Goal: Task Accomplishment & Management: Use online tool/utility

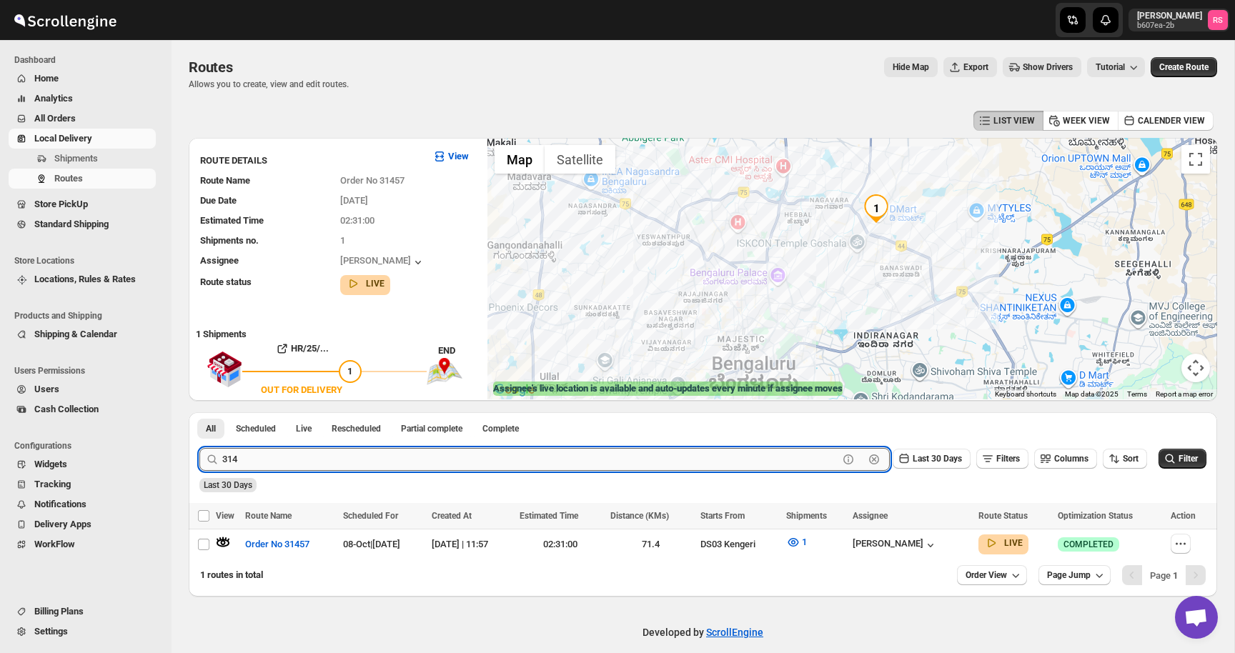
click at [255, 463] on input "314" at bounding box center [530, 459] width 616 height 23
click at [199, 413] on button "Submit" at bounding box center [219, 420] width 41 height 15
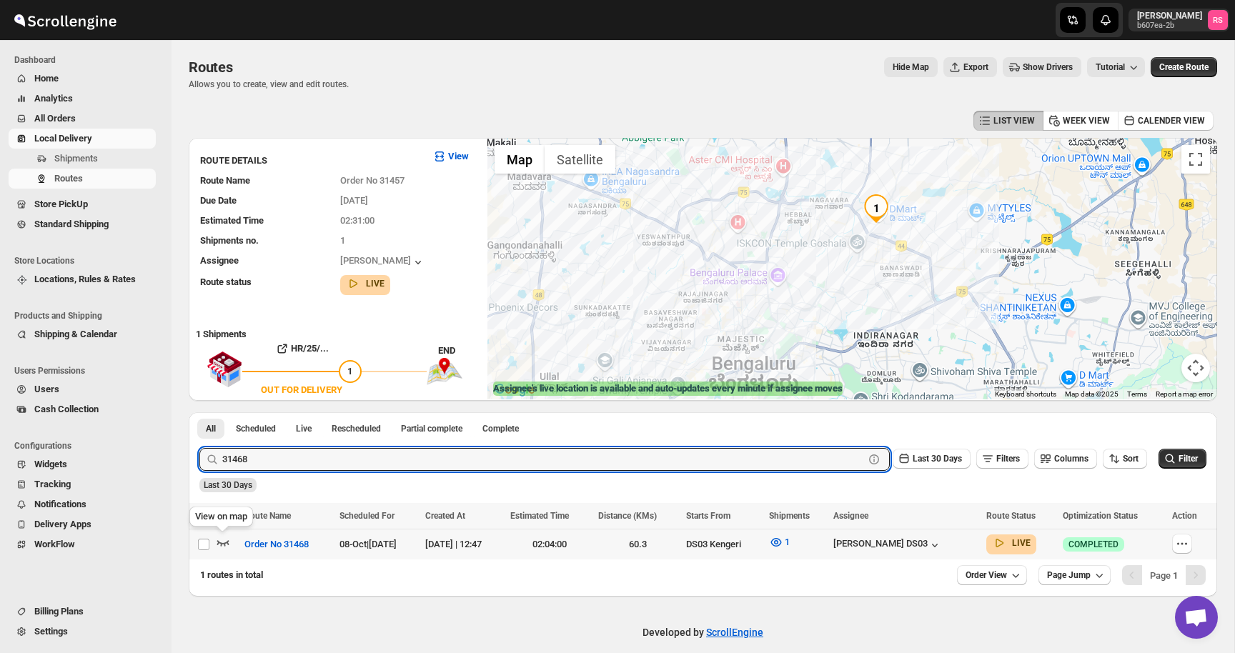
click at [219, 543] on icon "button" at bounding box center [223, 543] width 12 height 6
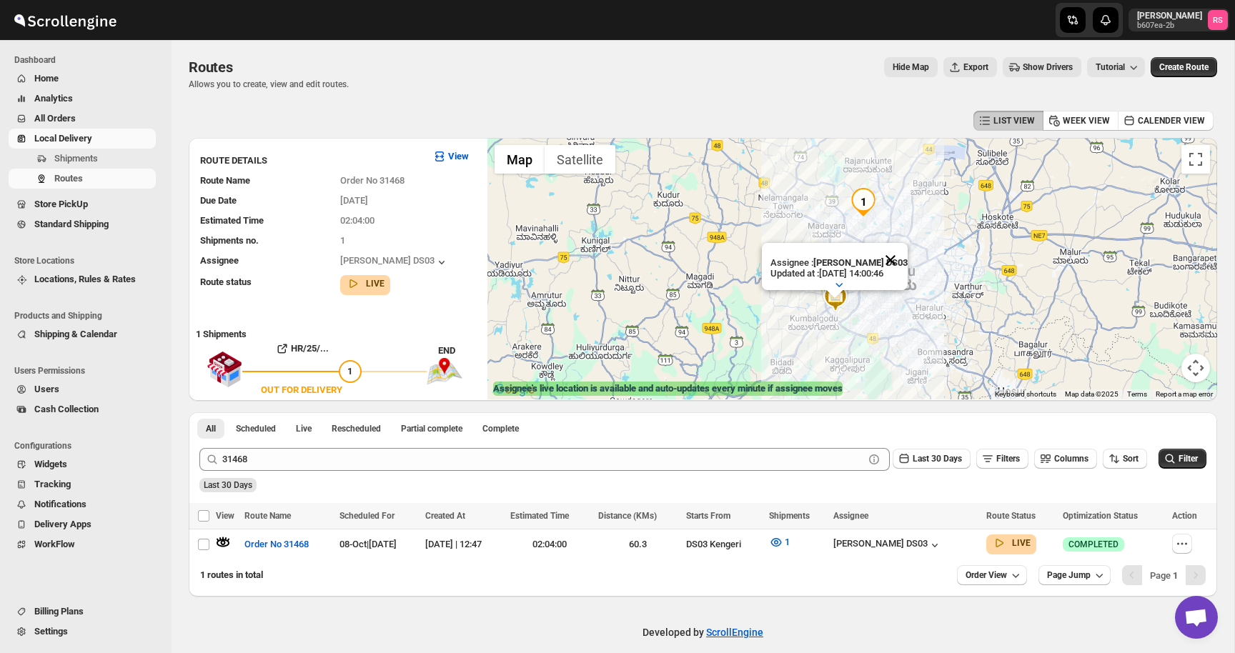
click at [899, 262] on button "Close" at bounding box center [891, 260] width 34 height 34
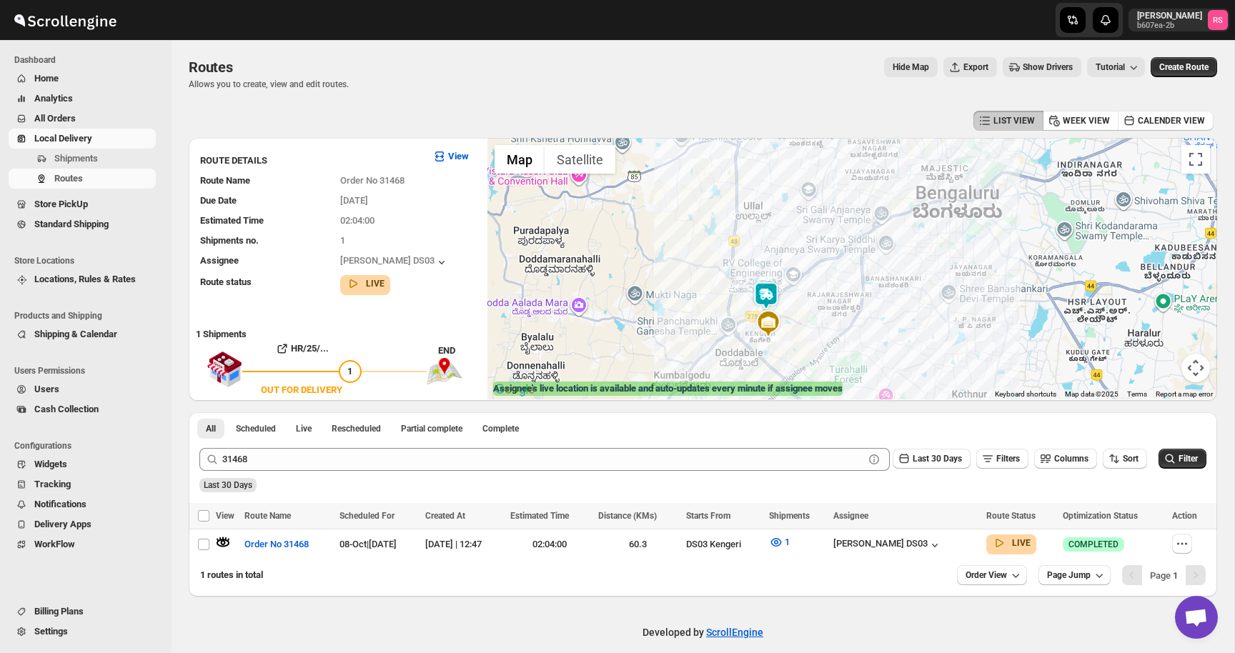
drag, startPoint x: 788, startPoint y: 302, endPoint x: 990, endPoint y: 279, distance: 203.7
click at [990, 279] on div at bounding box center [853, 269] width 730 height 262
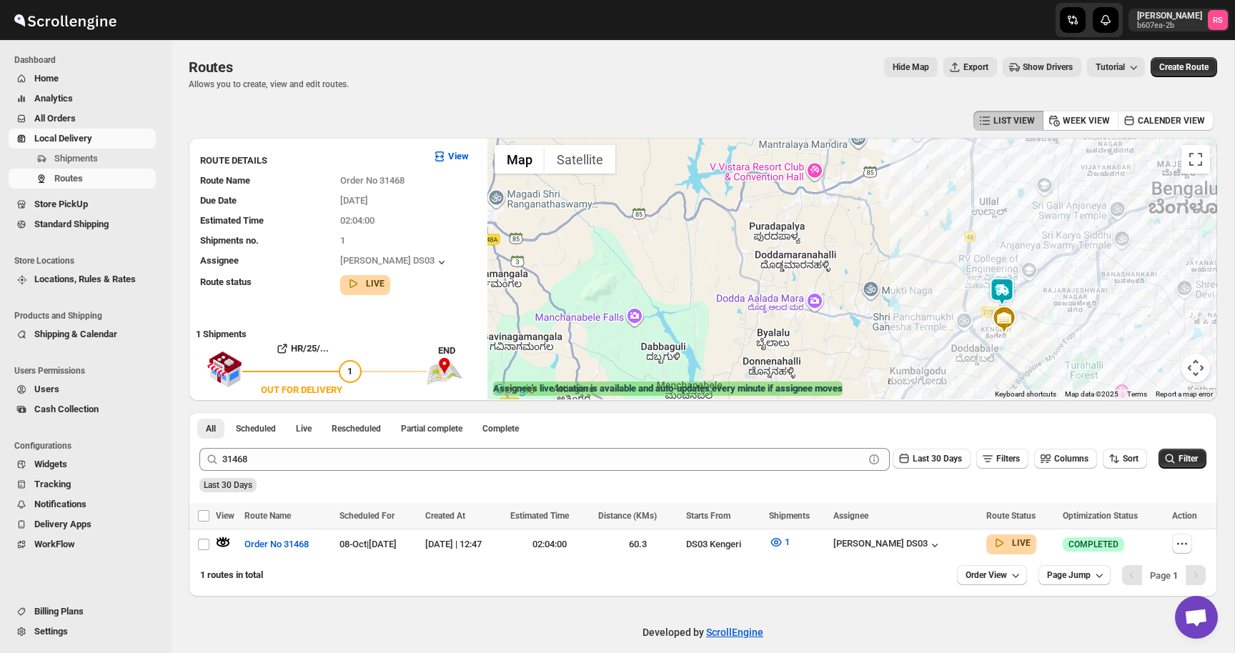
drag, startPoint x: 991, startPoint y: 279, endPoint x: 870, endPoint y: 293, distance: 121.7
click at [870, 293] on div at bounding box center [853, 269] width 730 height 262
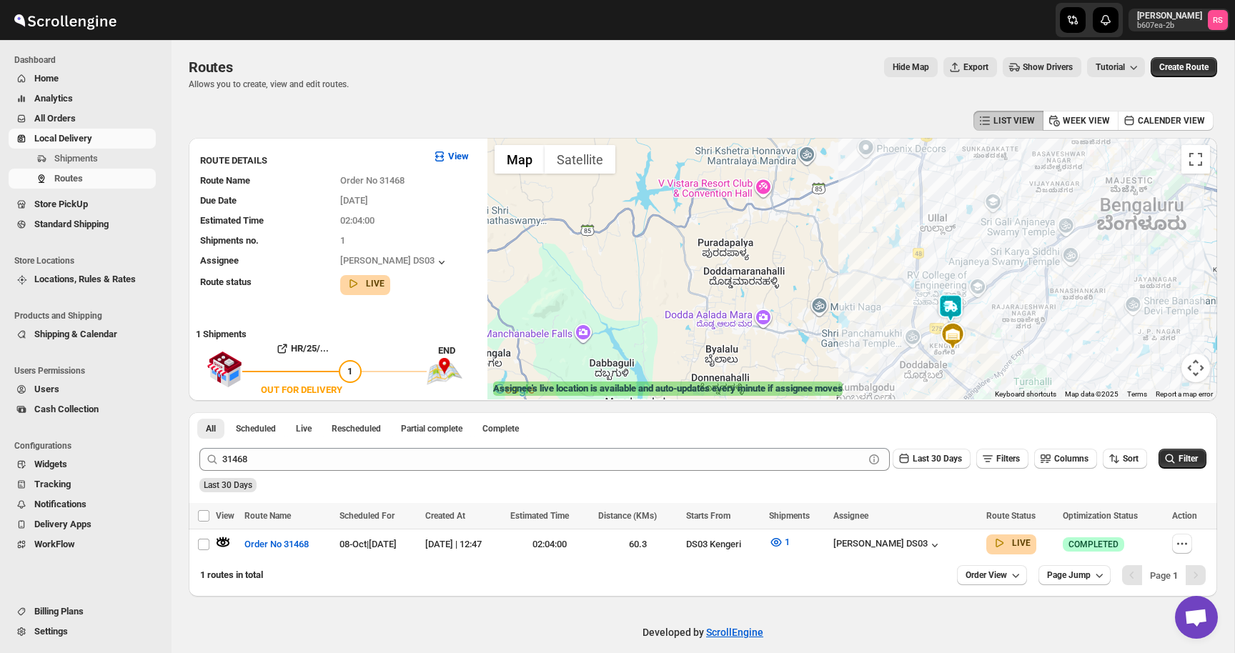
drag, startPoint x: 788, startPoint y: 326, endPoint x: 718, endPoint y: 395, distance: 97.6
click at [721, 390] on div "← Move left → Move right ↑ Move up ↓ Move down + Zoom in - Zoom out Home Jump l…" at bounding box center [853, 269] width 730 height 262
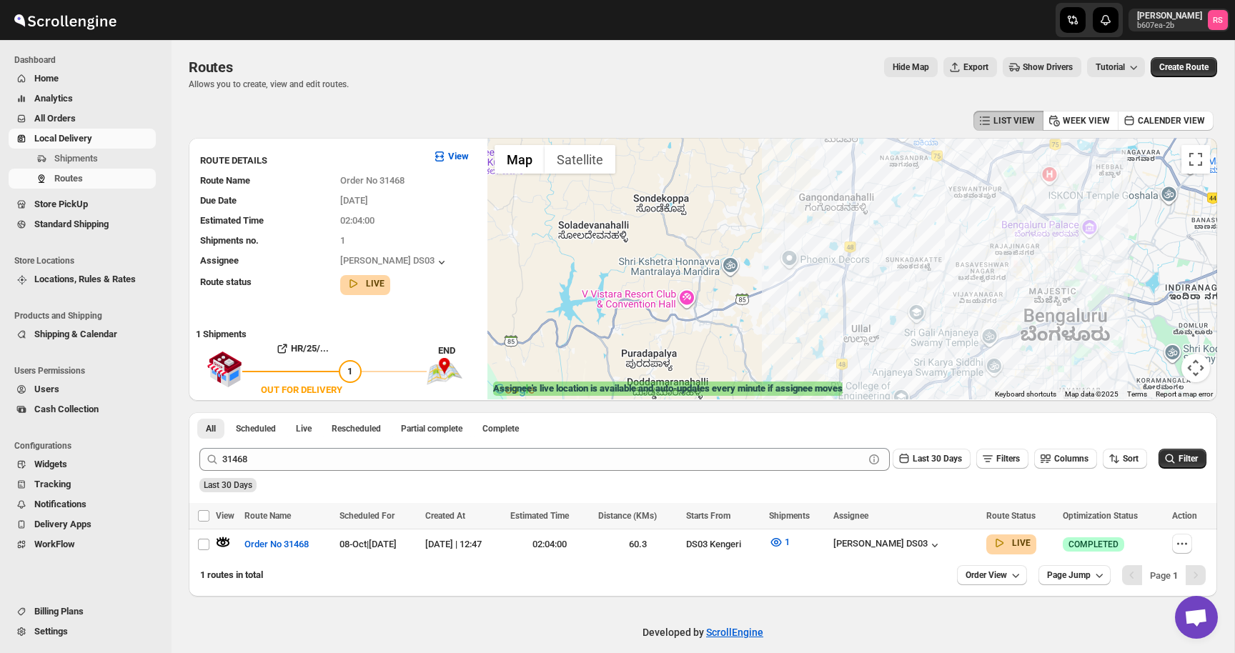
click at [955, 136] on div "LIST VIEW WEEK VIEW CALENDER VIEW ROUTE DETAILS View Route Name Order No 31468 …" at bounding box center [703, 352] width 1029 height 490
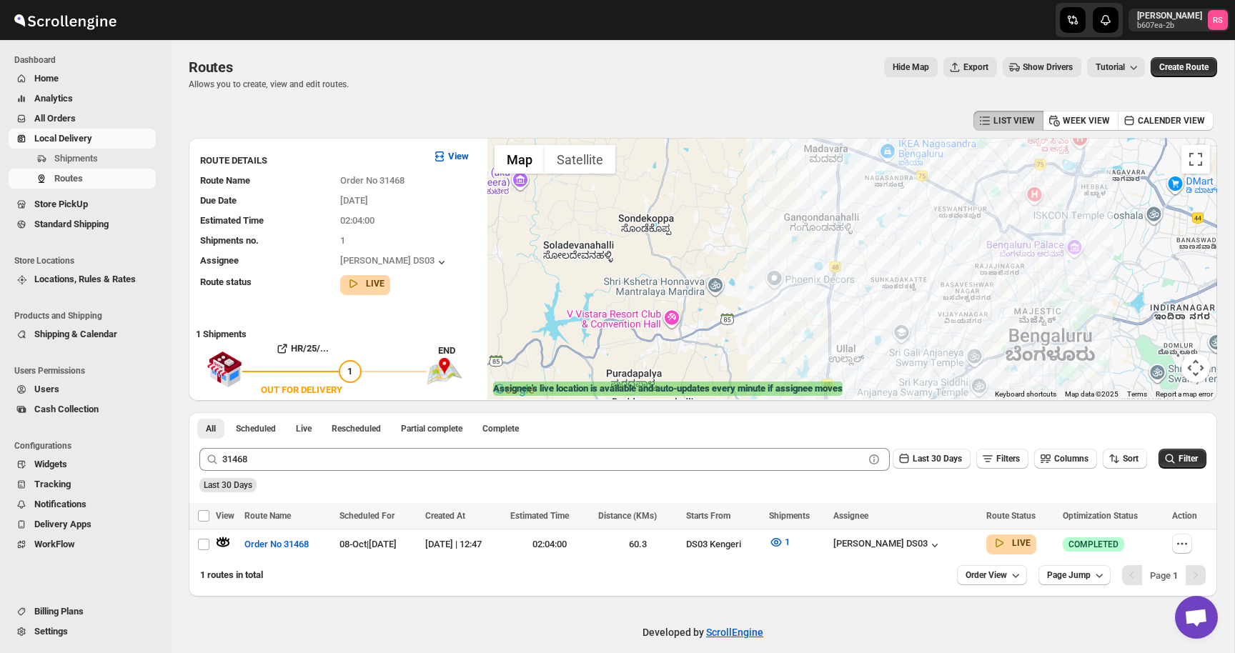
drag, startPoint x: 958, startPoint y: 179, endPoint x: 830, endPoint y: 333, distance: 200.6
click at [830, 333] on div at bounding box center [853, 269] width 730 height 262
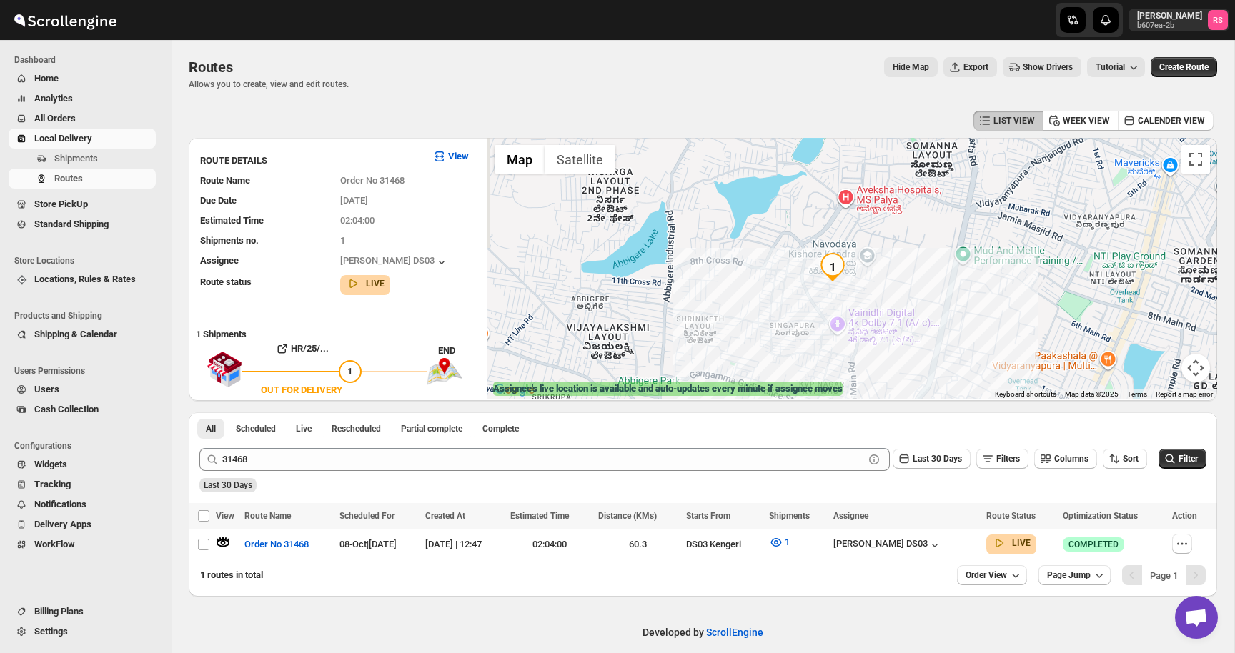
drag, startPoint x: 831, startPoint y: 270, endPoint x: 811, endPoint y: 413, distance: 144.5
click at [811, 413] on div "LIST VIEW WEEK VIEW CALENDER VIEW ROUTE DETAILS View Route Name Order No 31468 …" at bounding box center [703, 352] width 1029 height 490
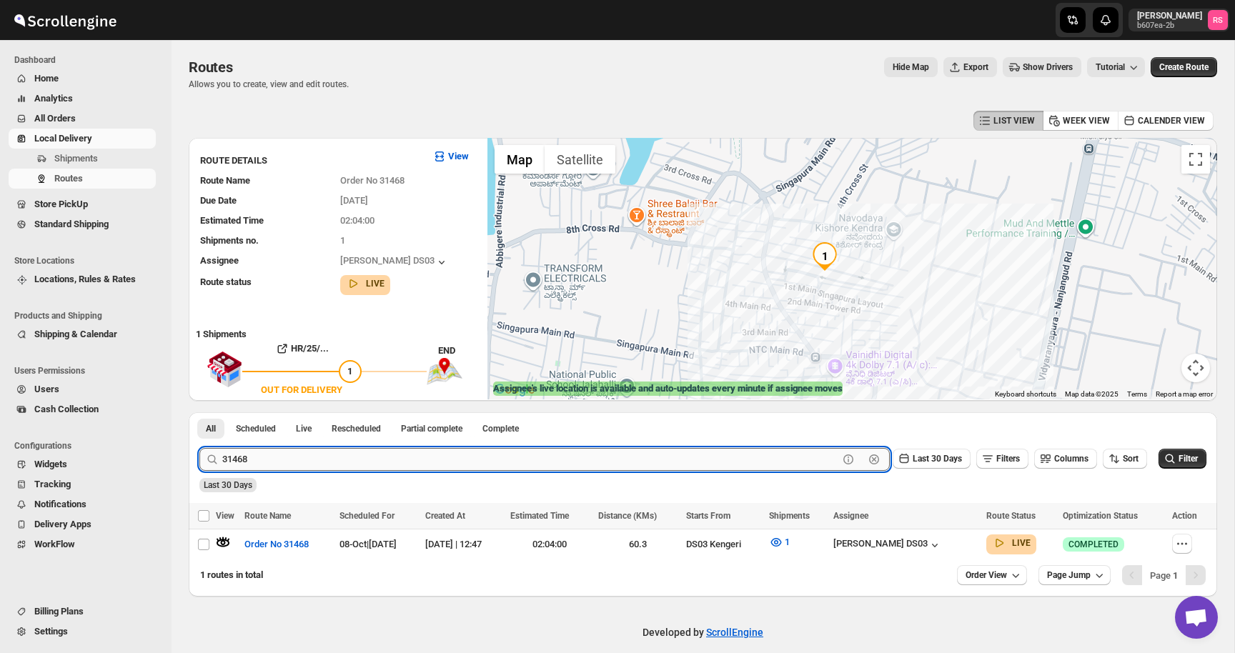
click at [280, 450] on input "31468" at bounding box center [530, 459] width 616 height 23
click at [199, 413] on button "Submit" at bounding box center [219, 420] width 41 height 15
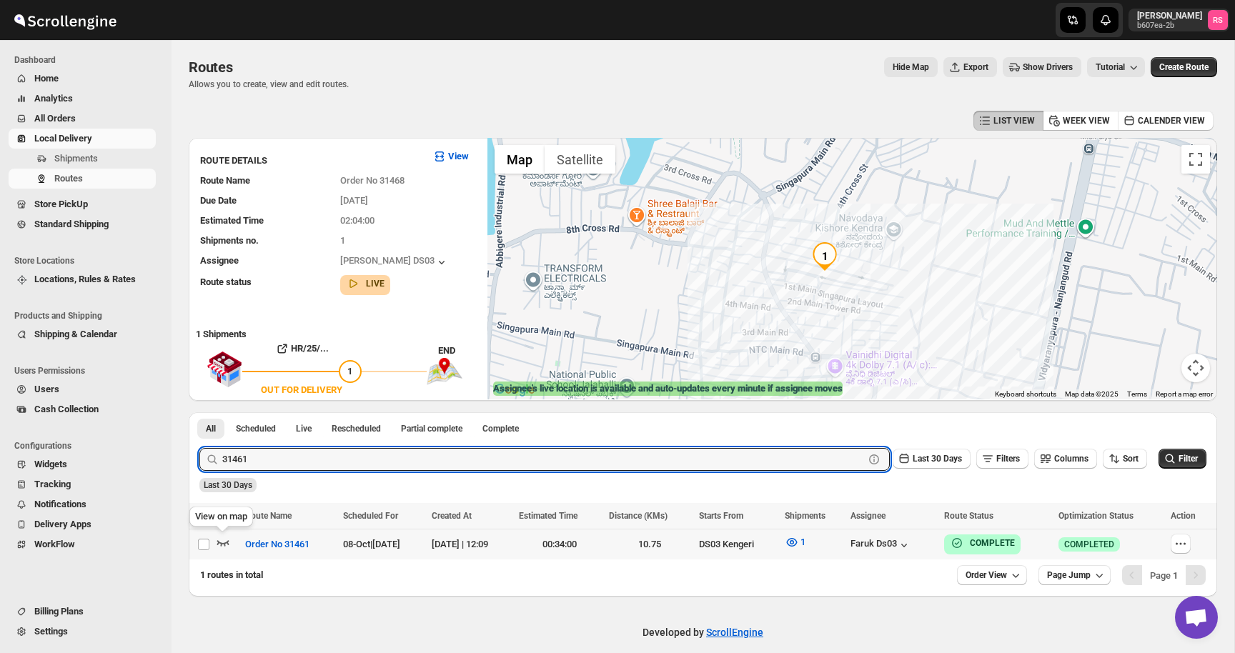
click at [226, 542] on icon "button" at bounding box center [223, 543] width 12 height 6
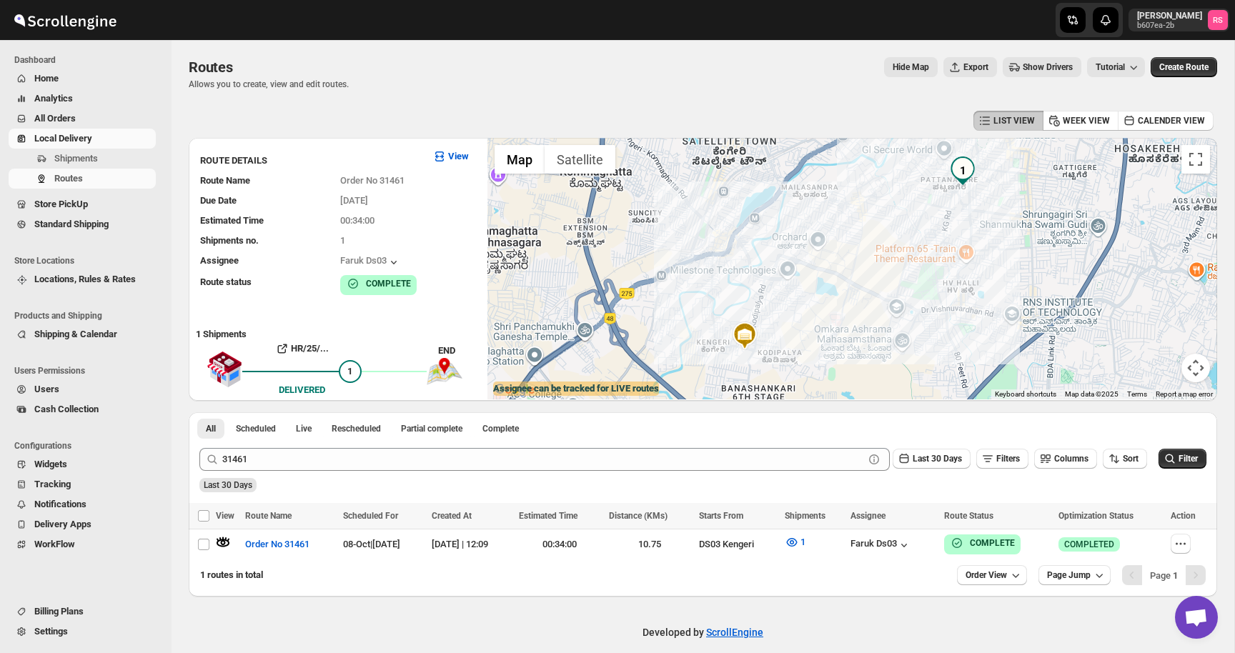
click at [778, 311] on div at bounding box center [853, 269] width 730 height 262
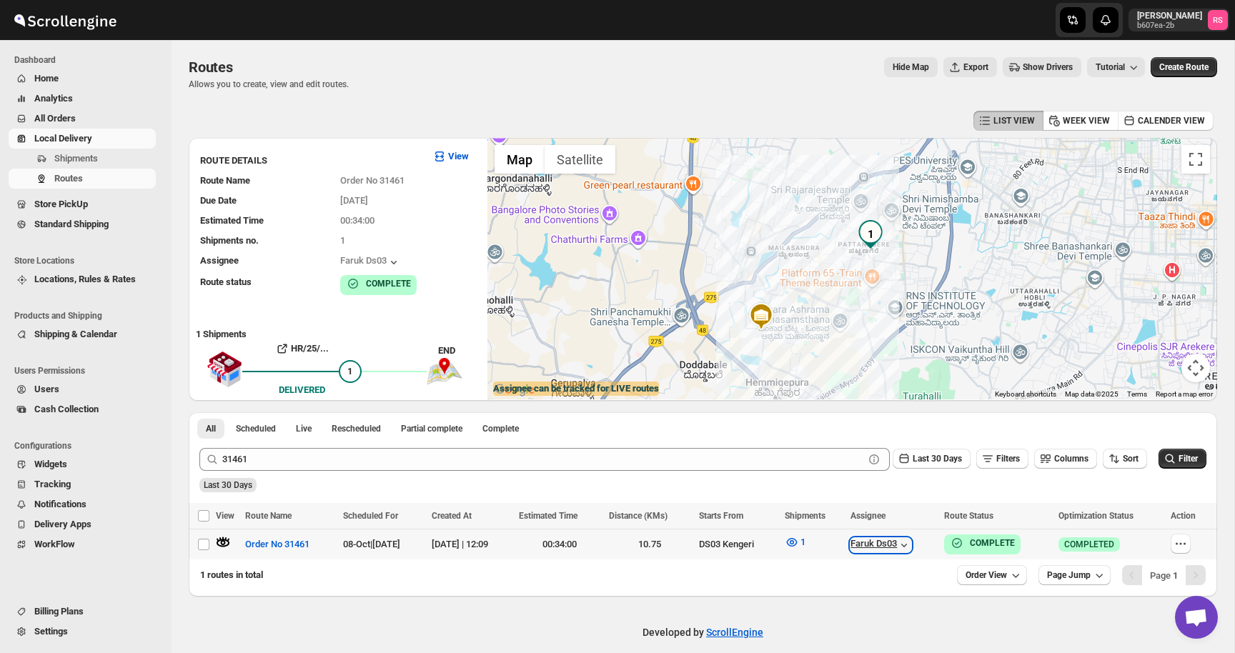
click at [883, 545] on div "Faruk Ds03" at bounding box center [881, 545] width 61 height 14
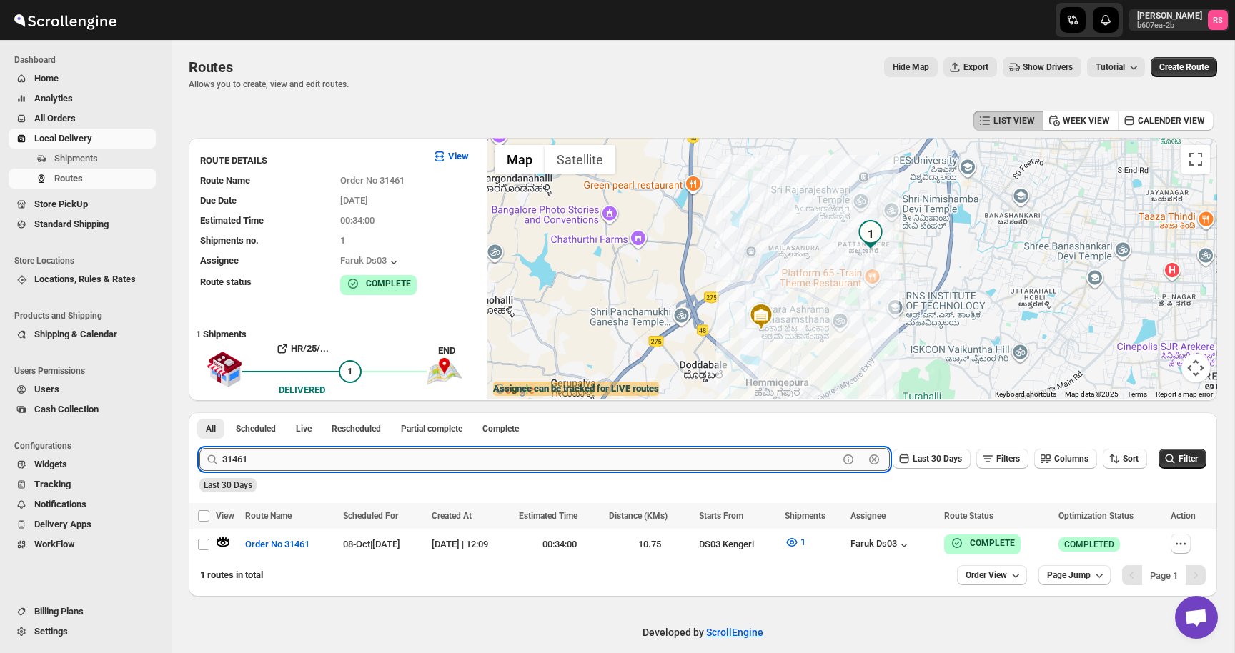
click at [378, 463] on input "31461" at bounding box center [530, 459] width 616 height 23
type input "31468"
click at [199, 413] on button "Submit" at bounding box center [219, 420] width 41 height 15
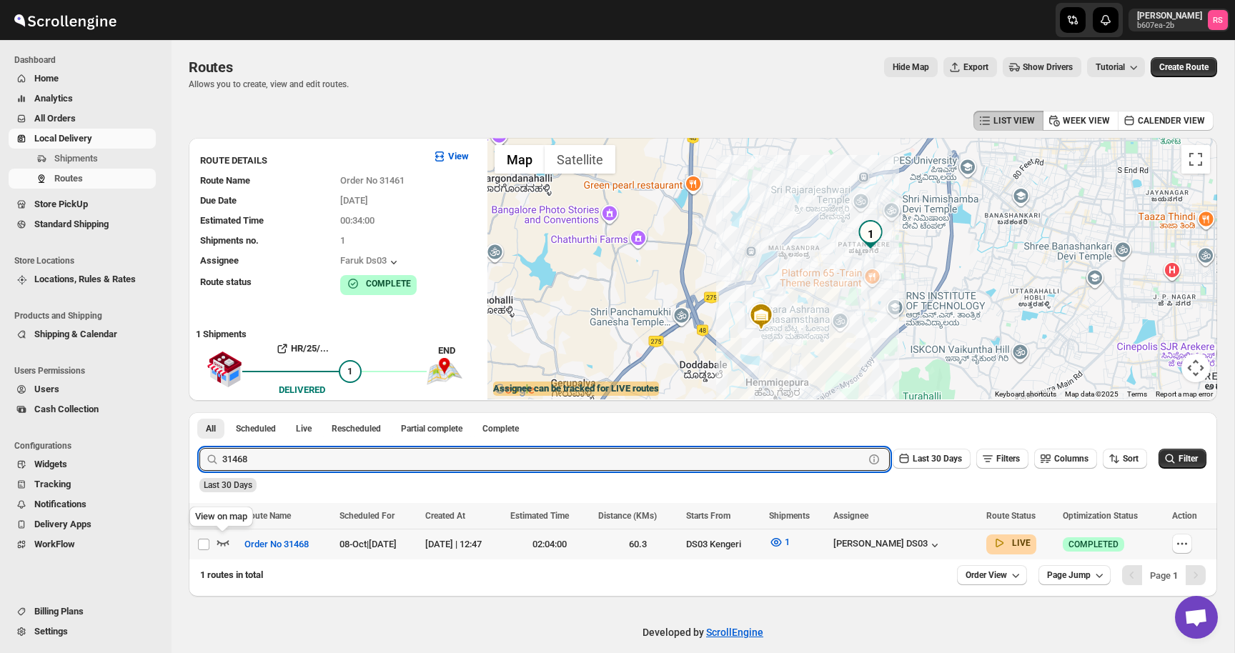
click at [221, 540] on icon "button" at bounding box center [223, 542] width 14 height 14
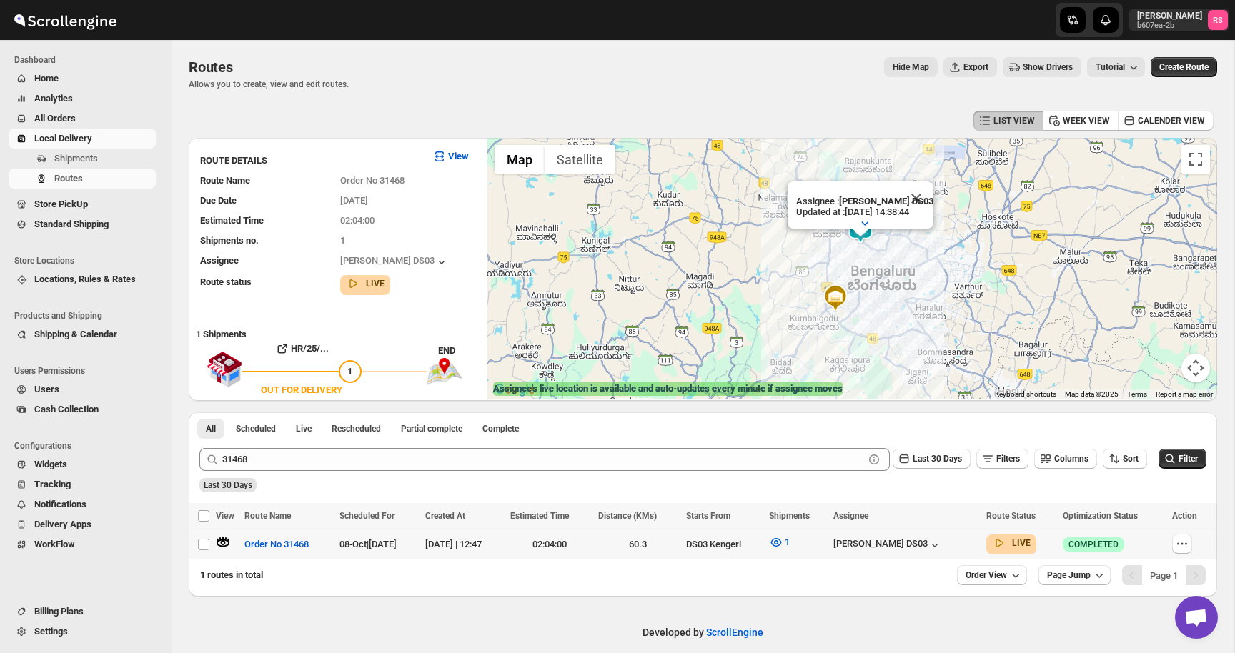
click at [377, 540] on span "08-Oct | Today" at bounding box center [368, 544] width 57 height 11
click at [1180, 543] on icon "button" at bounding box center [1182, 544] width 14 height 14
checkbox input "true"
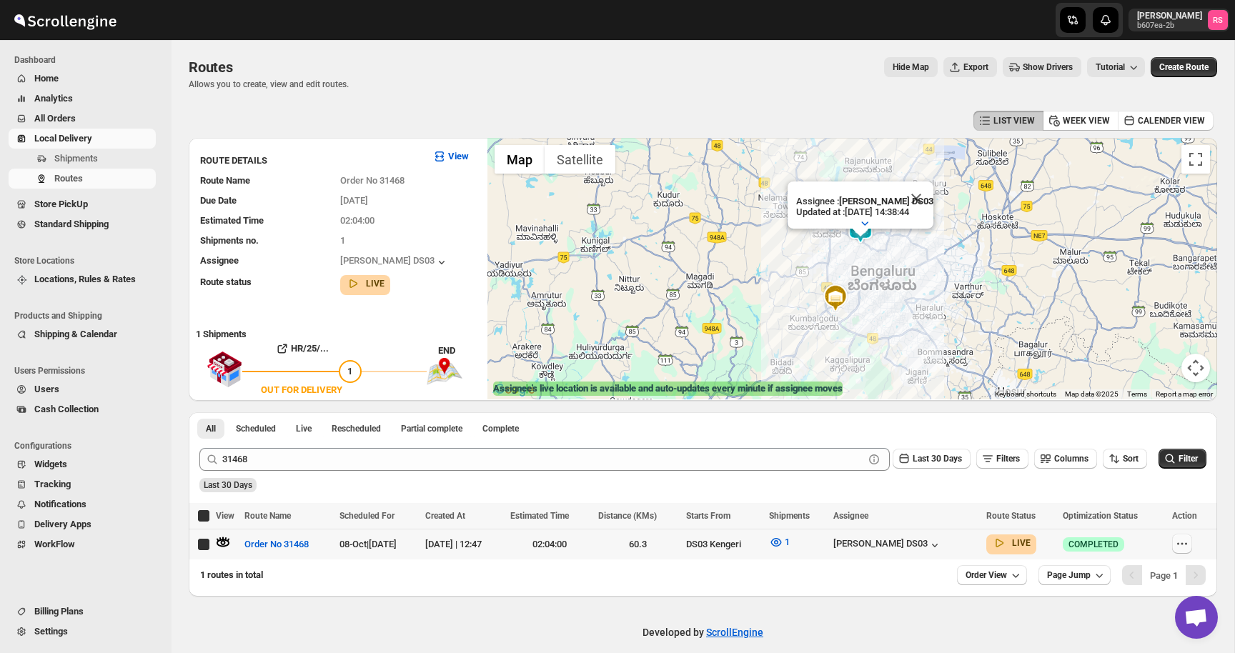
checkbox input "true"
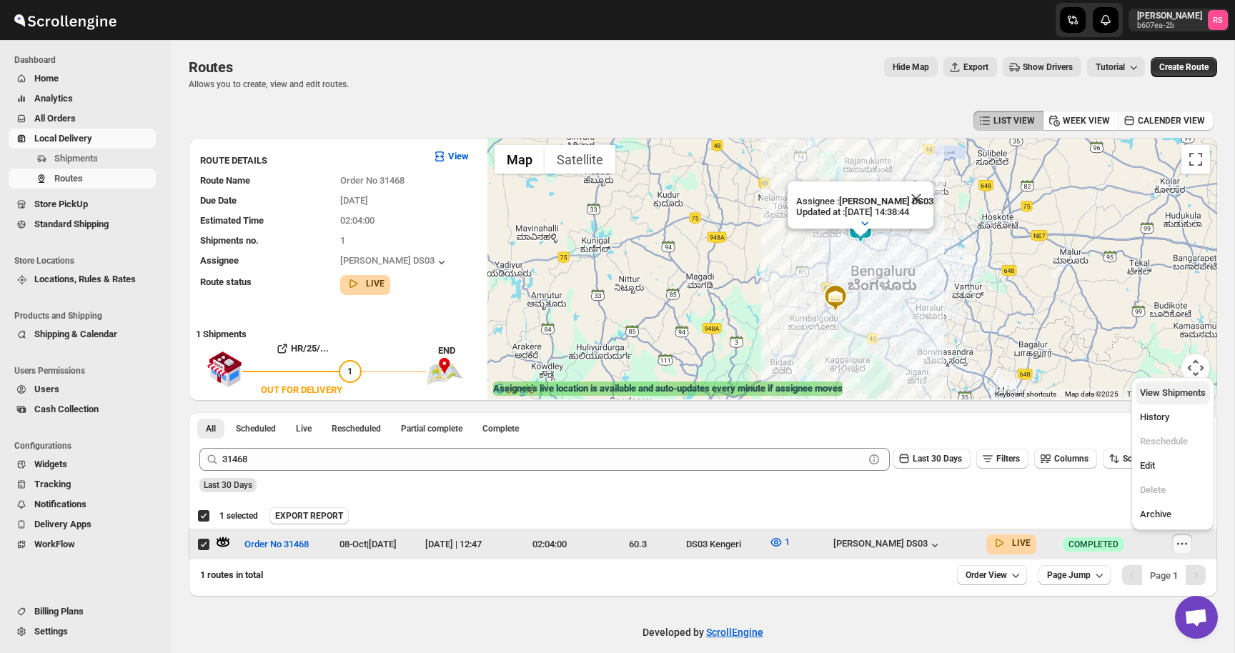
click at [1170, 387] on span "View Shipments" at bounding box center [1173, 392] width 66 height 11
checkbox input "false"
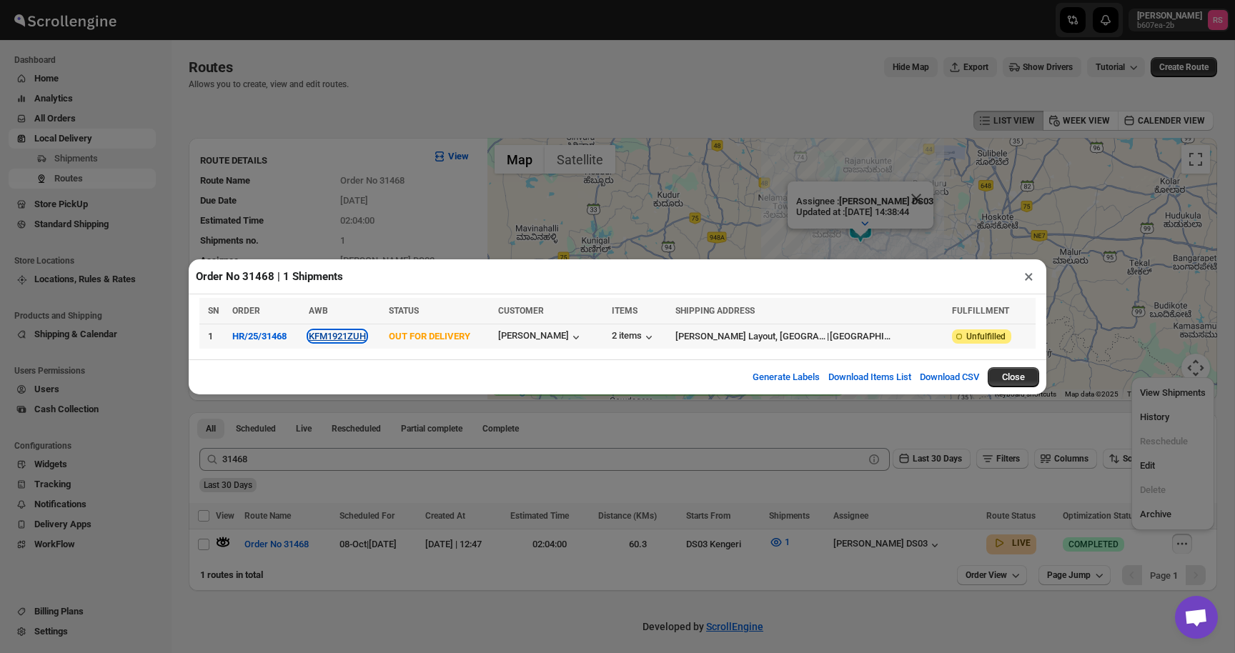
click at [366, 336] on button "KFM1921ZUH" at bounding box center [337, 336] width 57 height 11
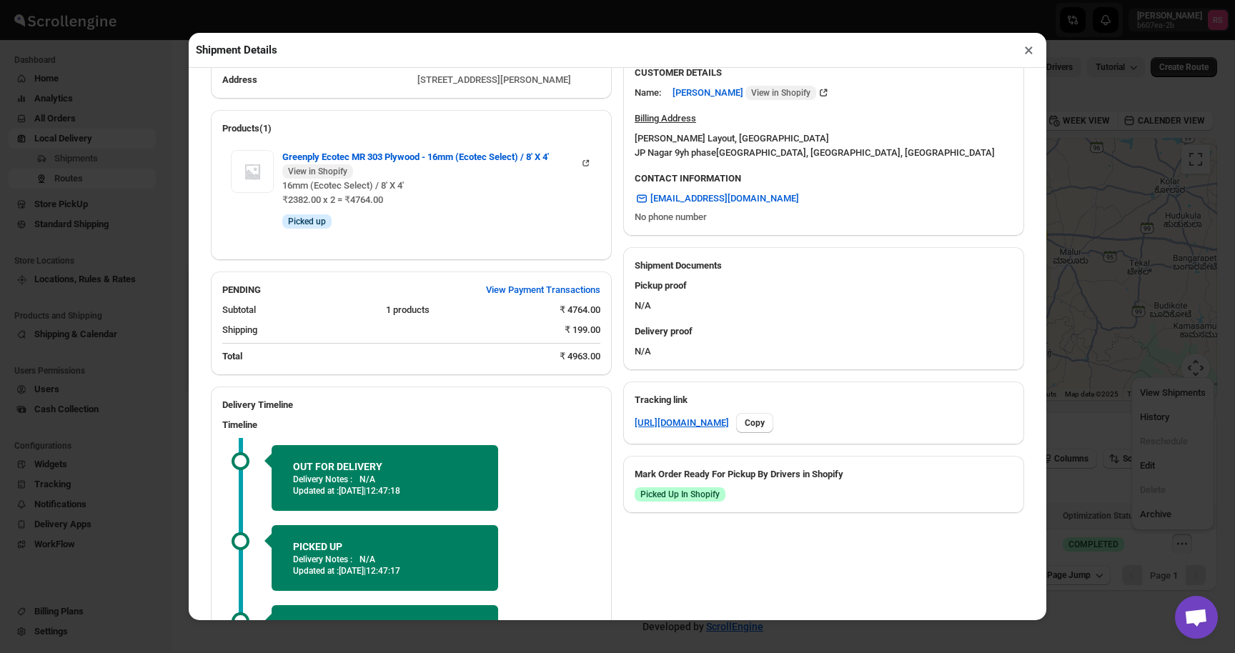
scroll to position [473, 0]
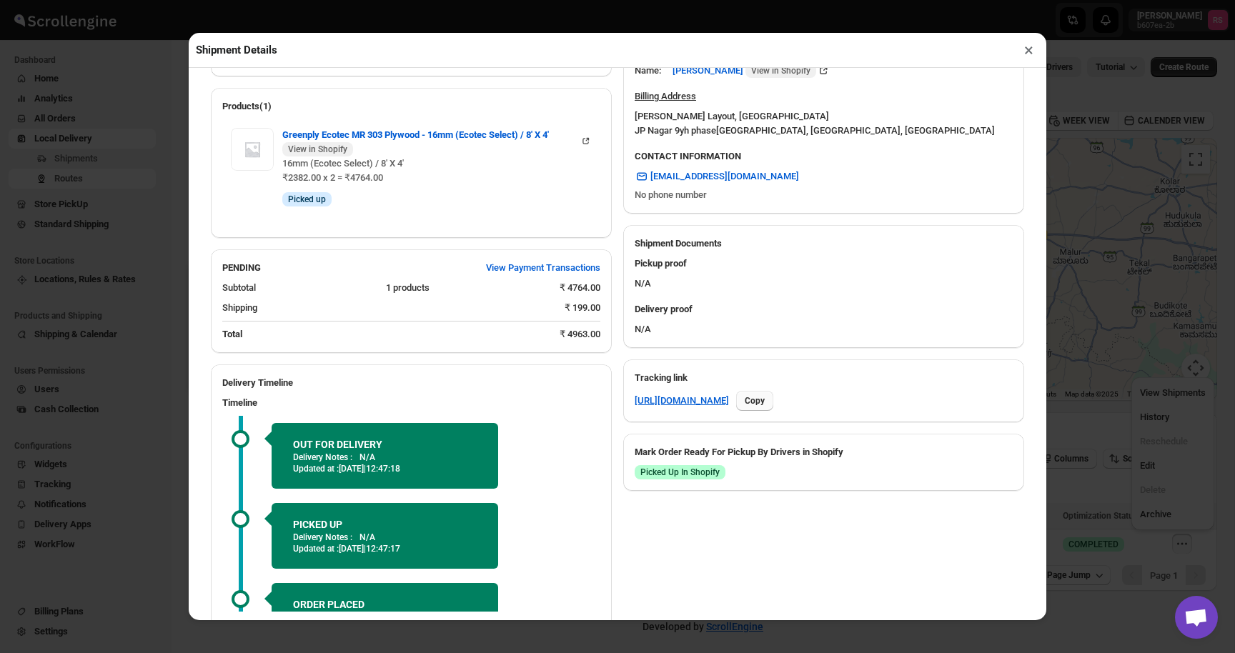
click at [765, 406] on span "Copy" at bounding box center [755, 400] width 20 height 11
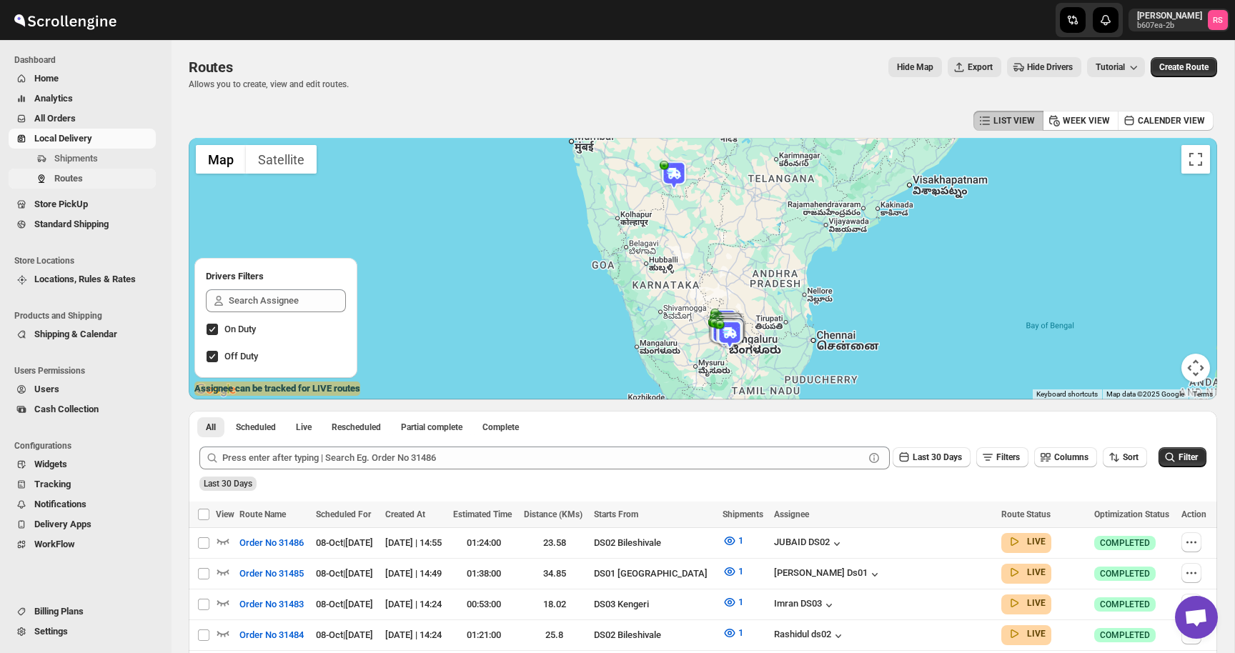
click at [87, 184] on span "Routes" at bounding box center [103, 179] width 99 height 14
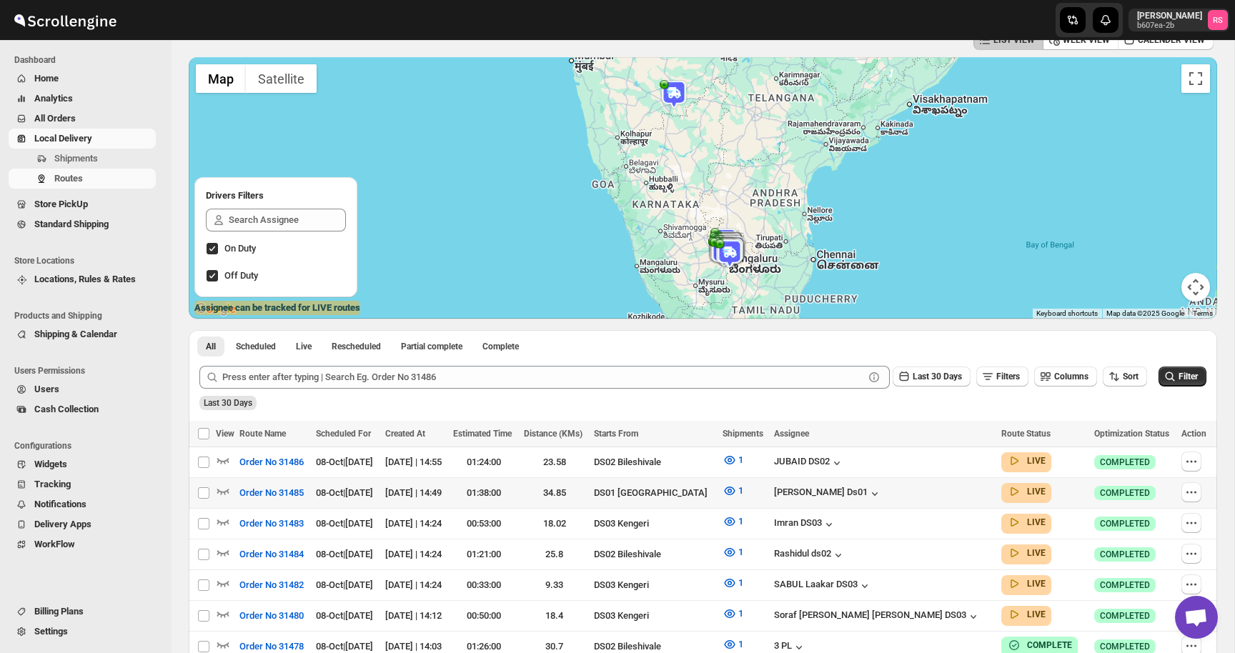
scroll to position [86, 0]
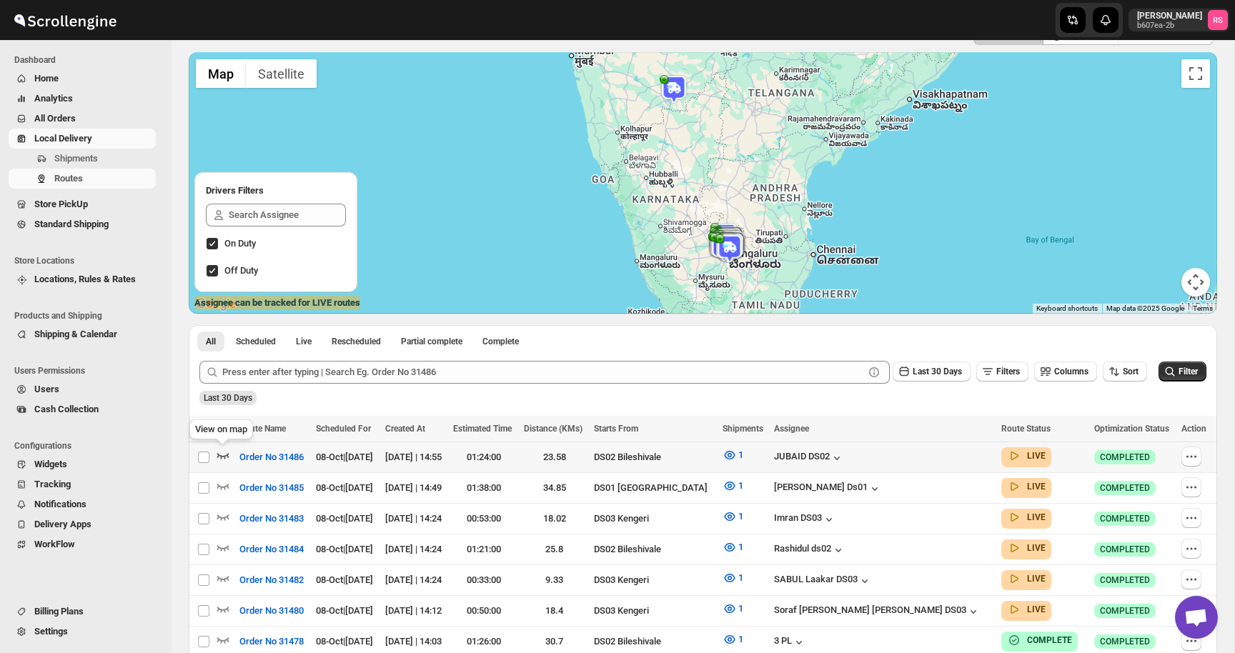
click at [224, 459] on icon "button" at bounding box center [223, 455] width 14 height 14
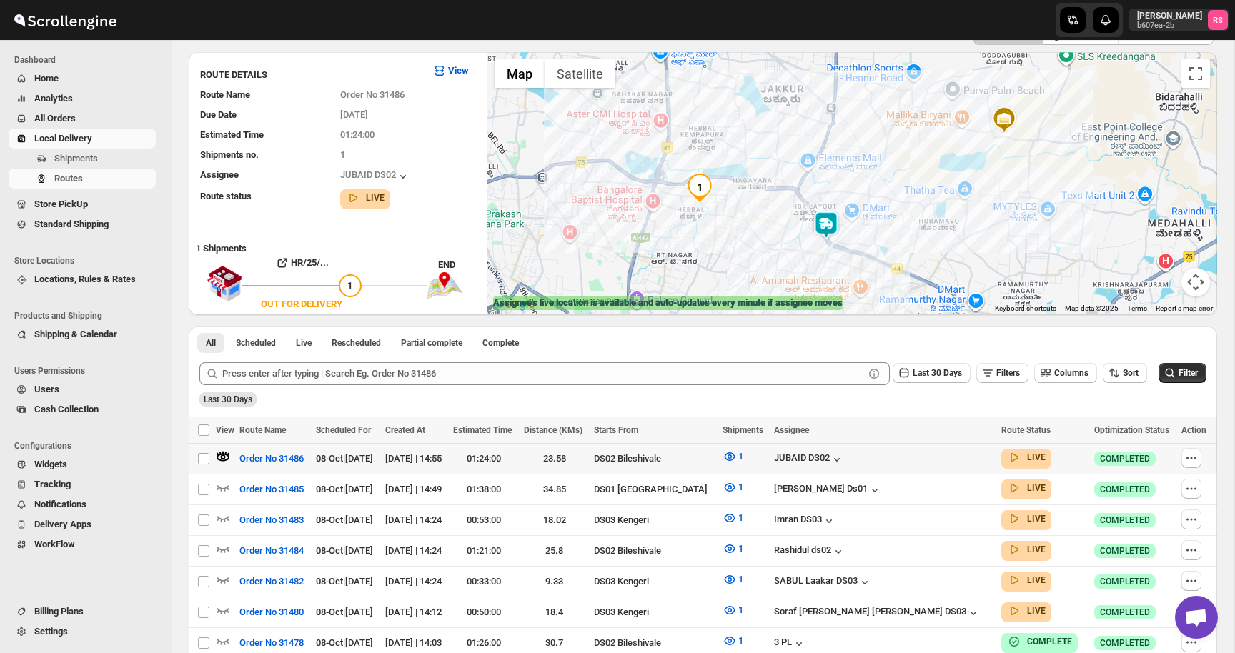
click at [832, 232] on img at bounding box center [826, 225] width 29 height 29
click at [887, 164] on button "Close" at bounding box center [870, 166] width 34 height 34
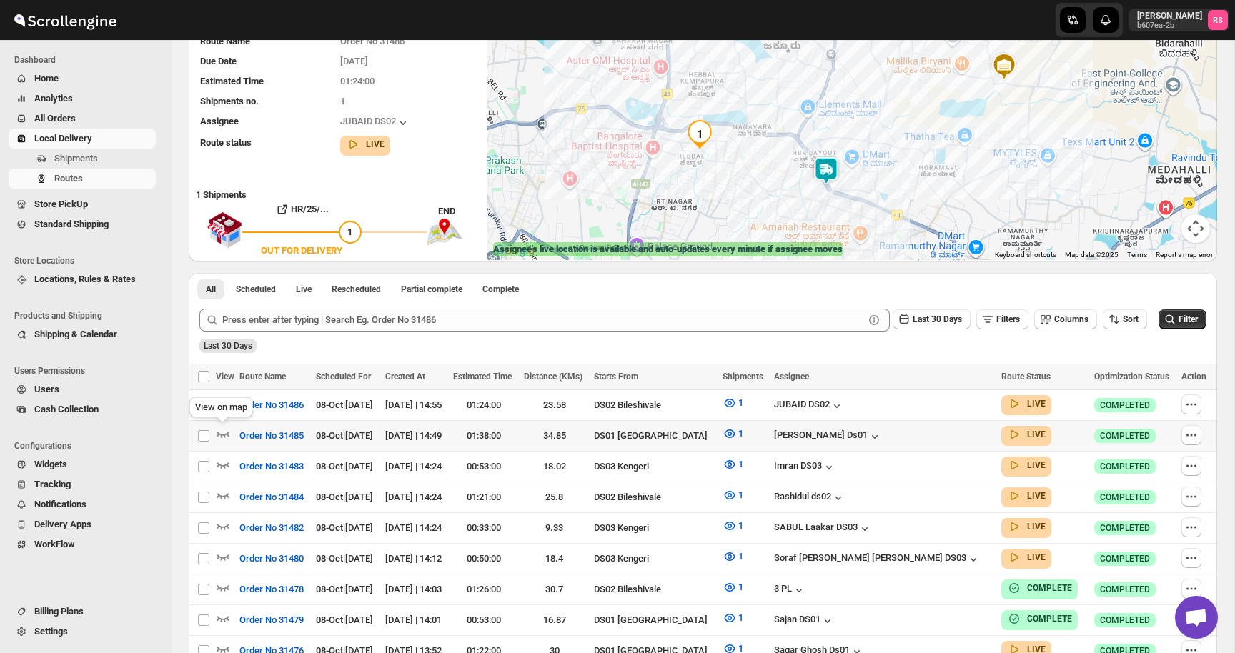
click at [225, 435] on icon "button" at bounding box center [223, 434] width 14 height 14
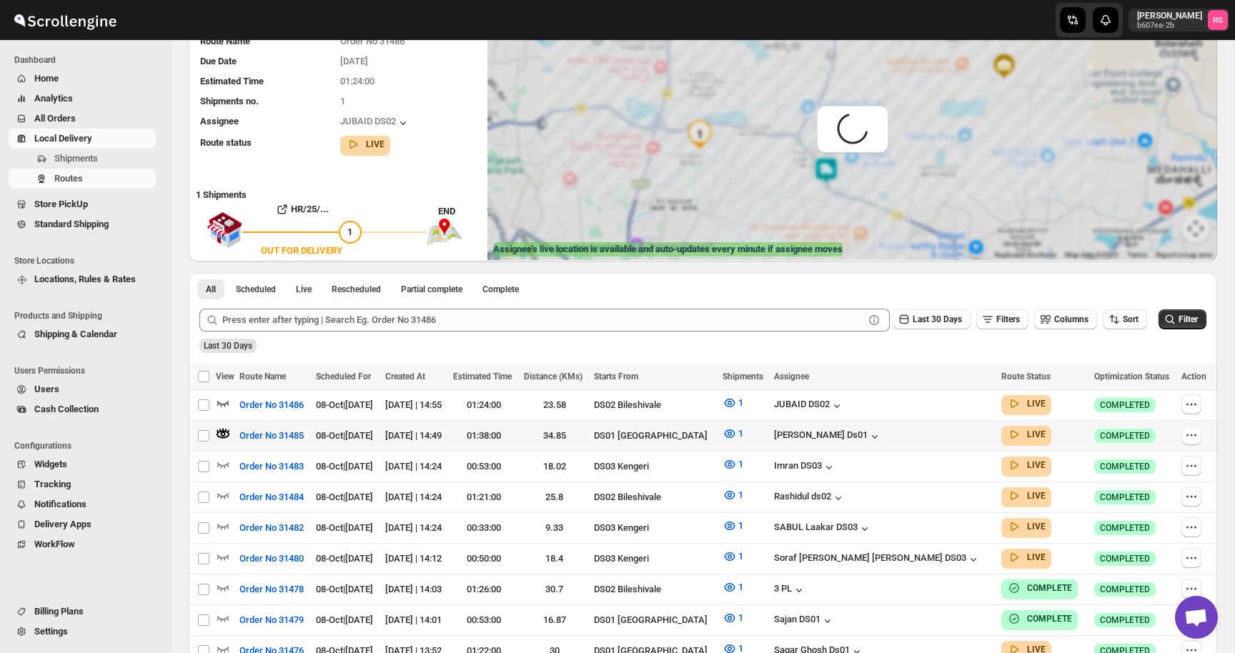
scroll to position [0, 0]
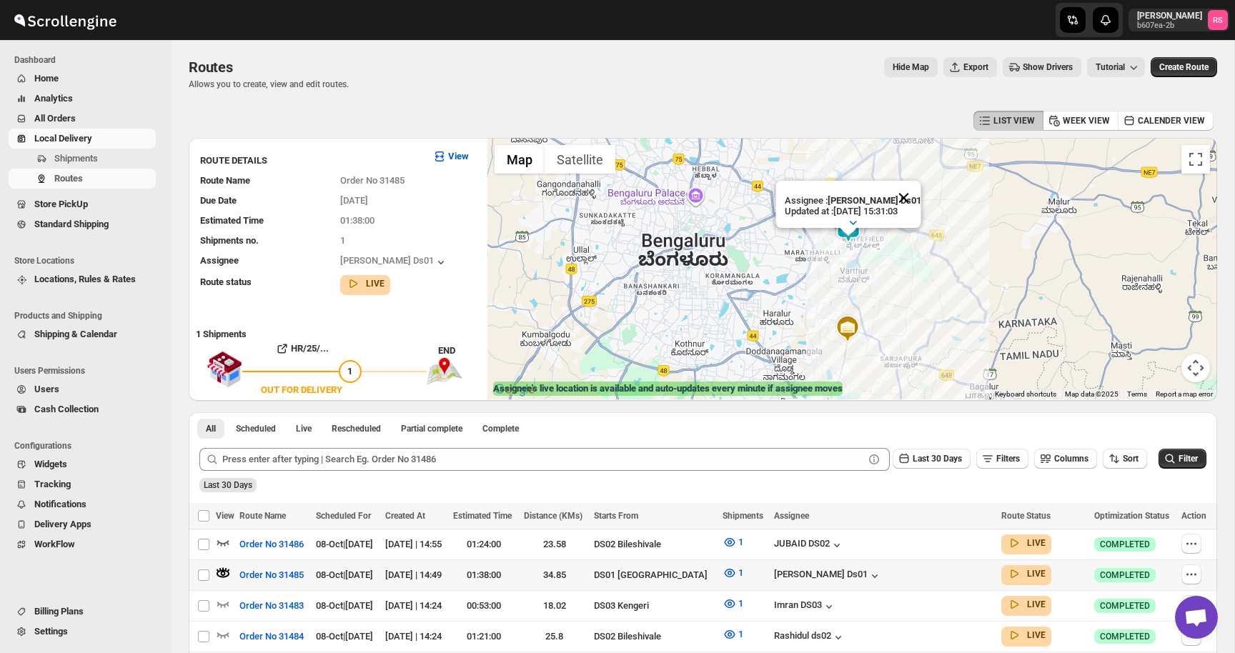
click at [912, 196] on button "Close" at bounding box center [904, 198] width 34 height 34
click at [735, 545] on icon "button" at bounding box center [729, 542] width 11 height 9
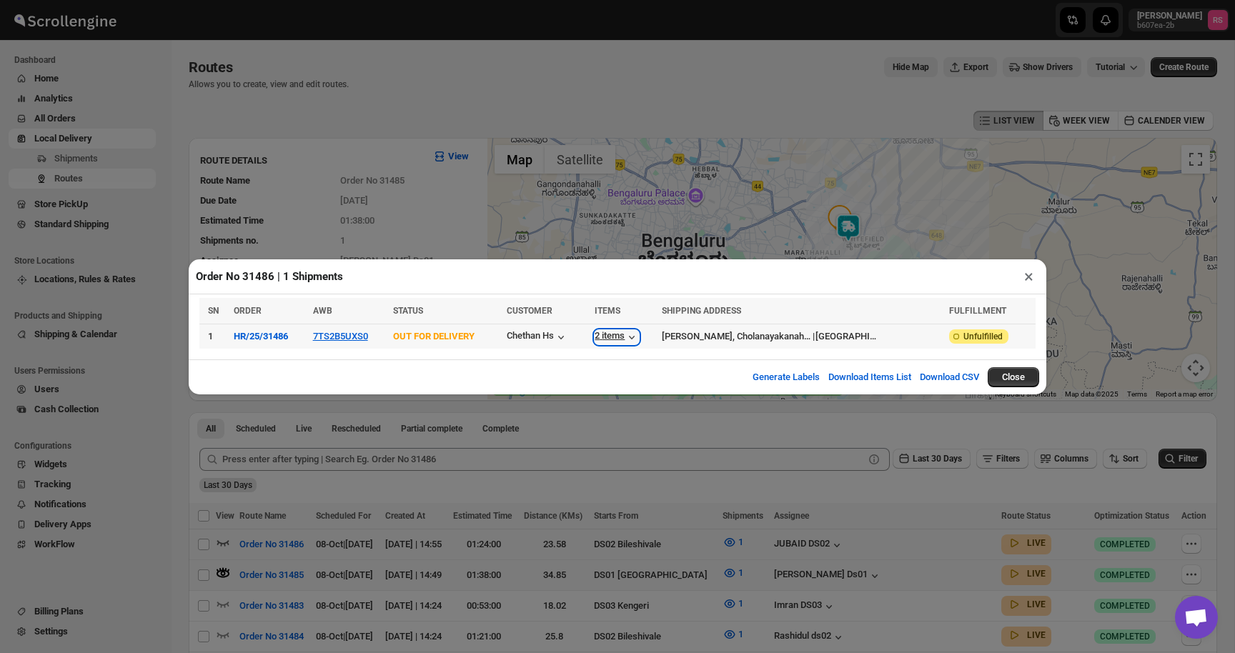
click at [639, 335] on div "2 items" at bounding box center [617, 337] width 44 height 14
click at [1034, 271] on button "×" at bounding box center [1029, 277] width 21 height 20
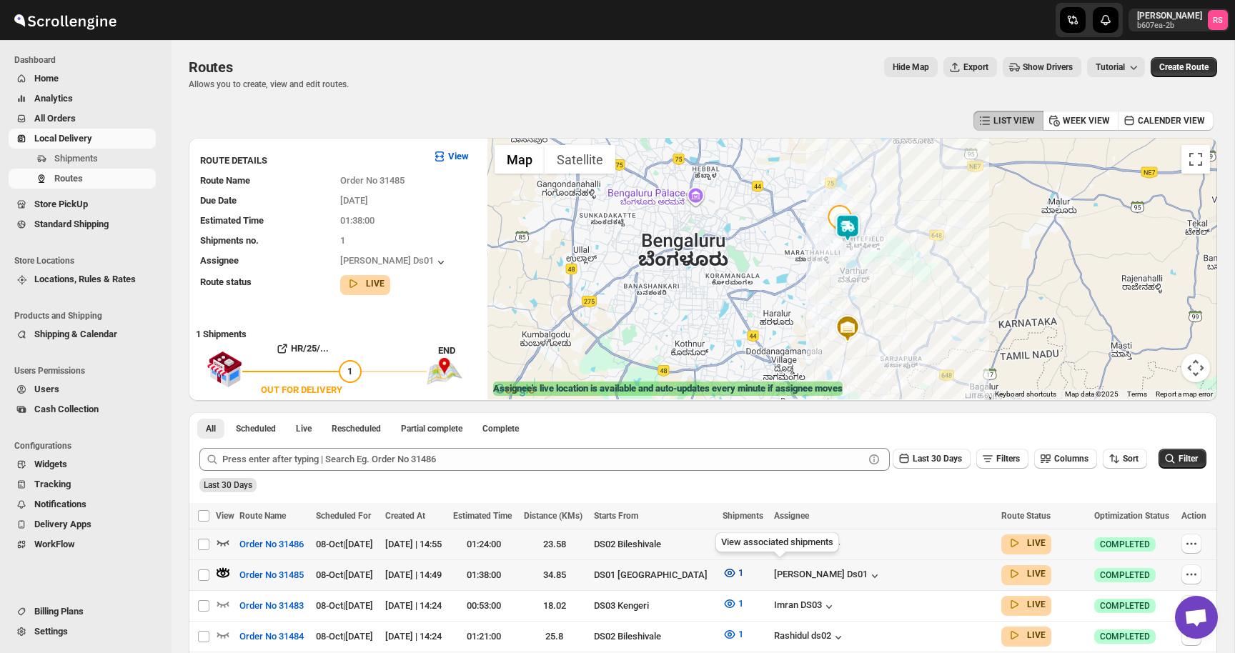
click at [744, 574] on span "1" at bounding box center [741, 573] width 5 height 11
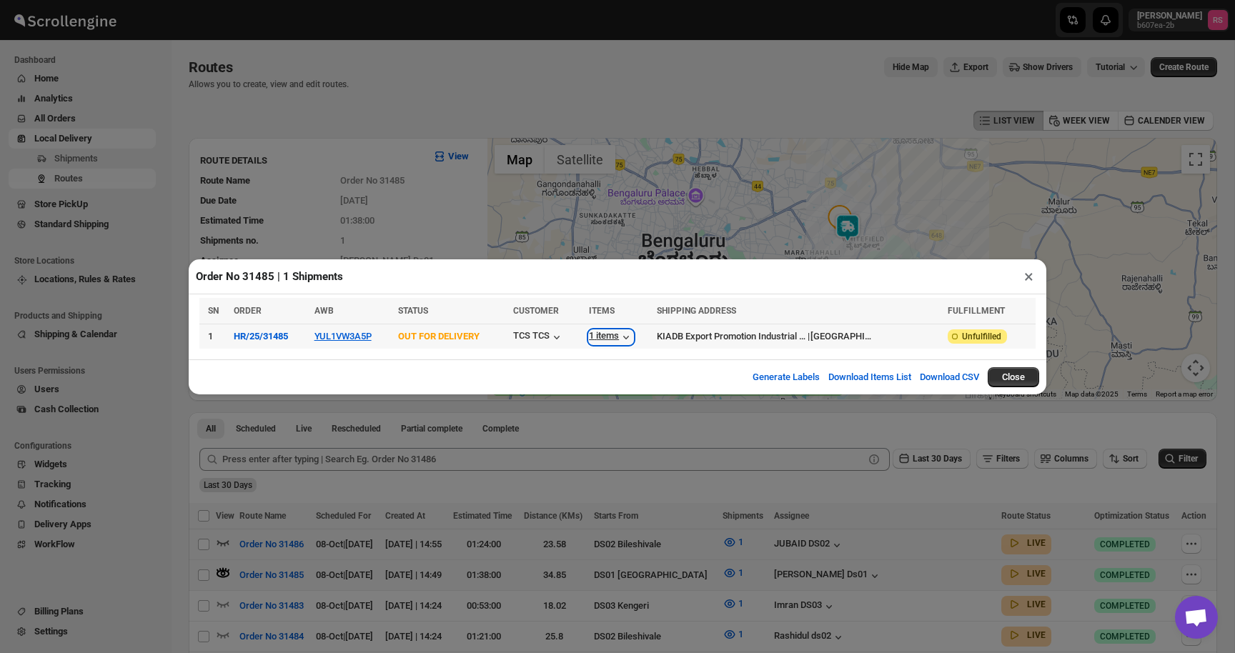
click at [633, 344] on icon "button" at bounding box center [626, 337] width 14 height 14
click at [621, 339] on div "1 items" at bounding box center [611, 337] width 44 height 14
click at [1026, 277] on button "×" at bounding box center [1029, 277] width 21 height 20
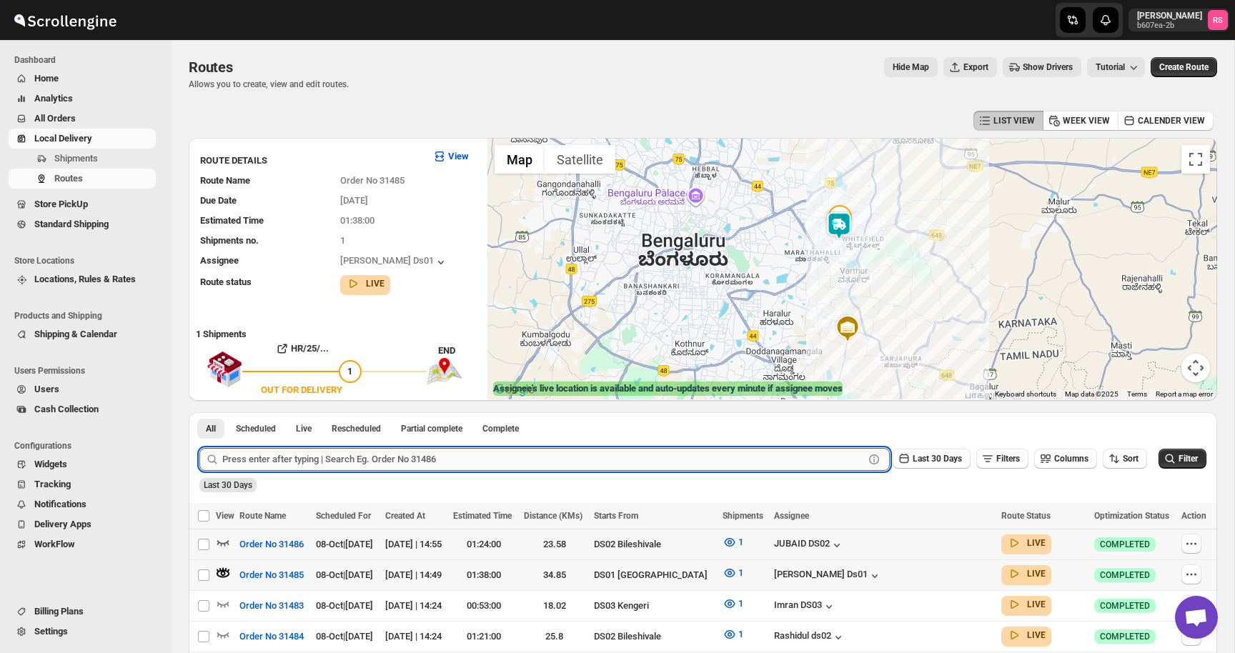
click at [352, 460] on input "text" at bounding box center [543, 459] width 642 height 23
click at [199, 413] on button "Submit" at bounding box center [219, 420] width 41 height 15
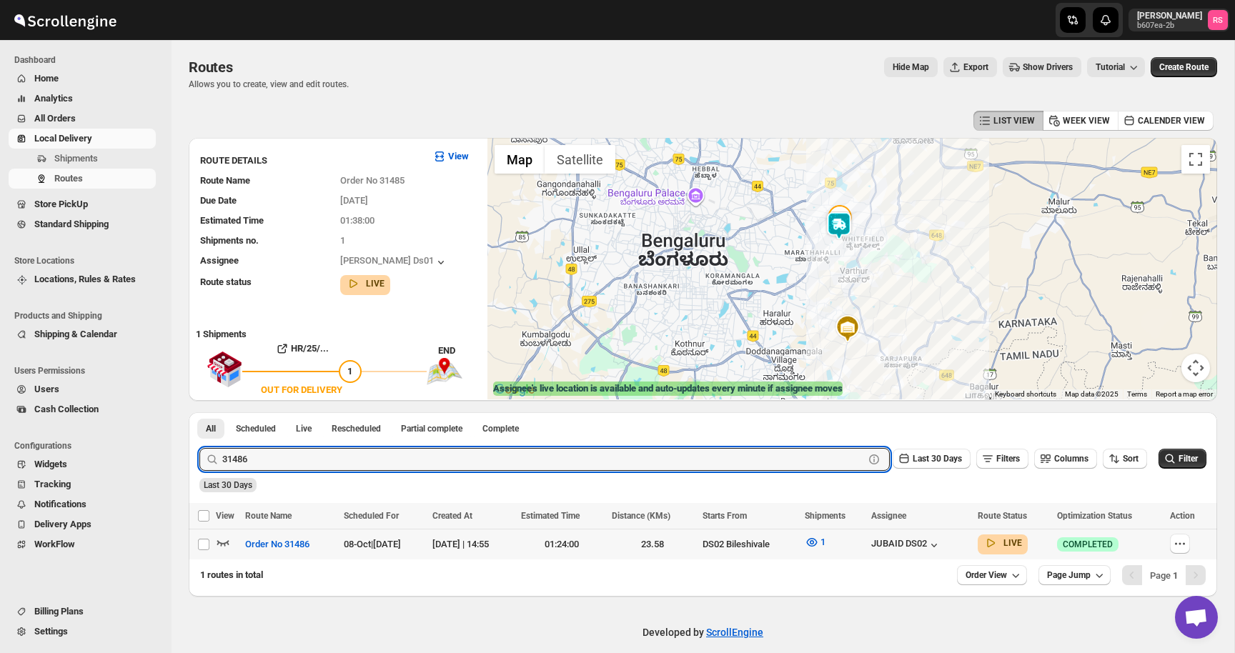
click at [221, 539] on icon "button" at bounding box center [223, 542] width 14 height 14
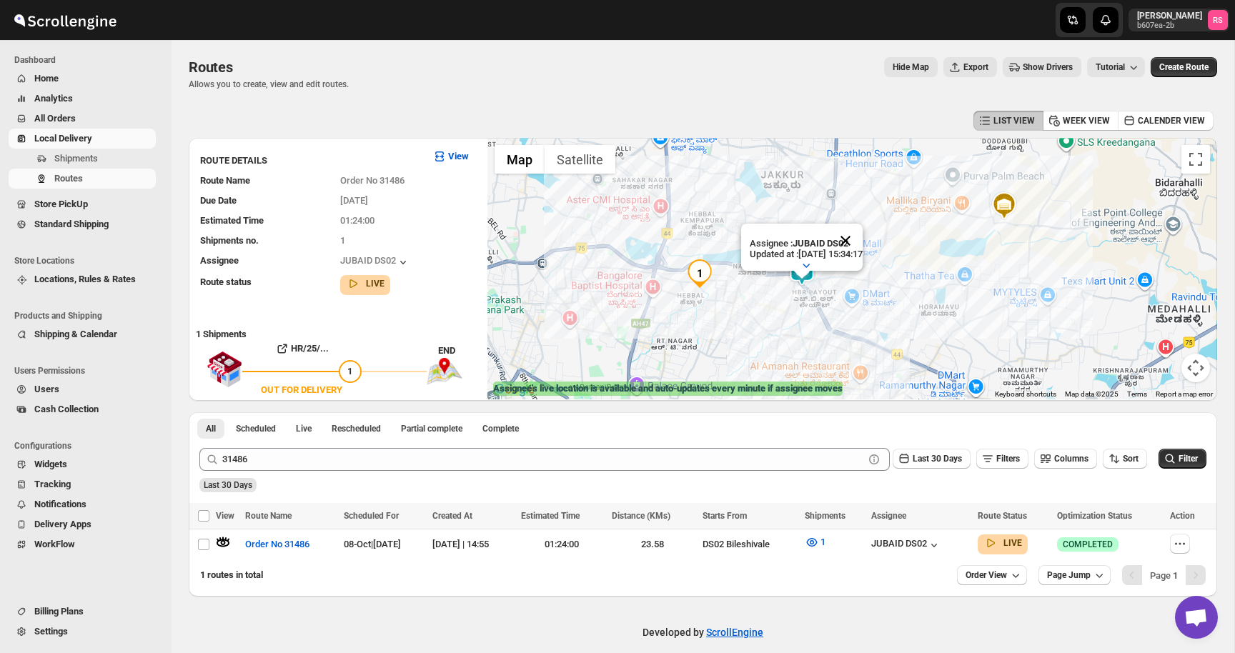
click at [861, 243] on button "Close" at bounding box center [846, 241] width 34 height 34
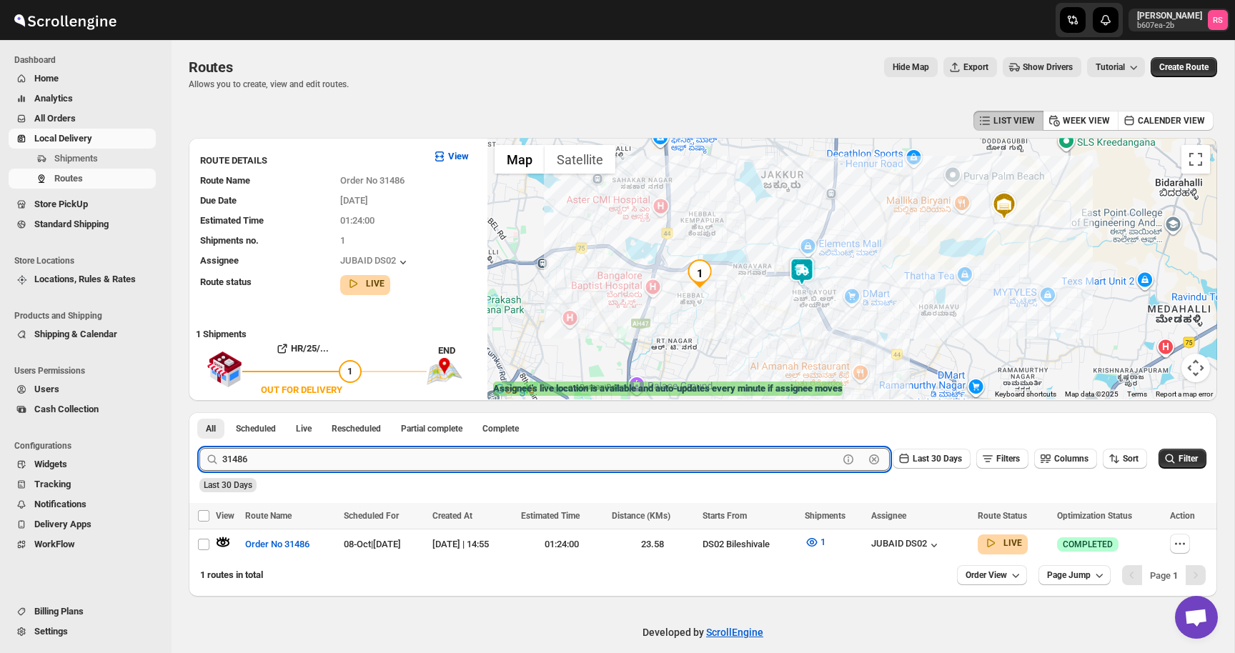
click at [330, 462] on input "31486" at bounding box center [530, 459] width 616 height 23
click at [199, 413] on button "Submit" at bounding box center [219, 420] width 41 height 15
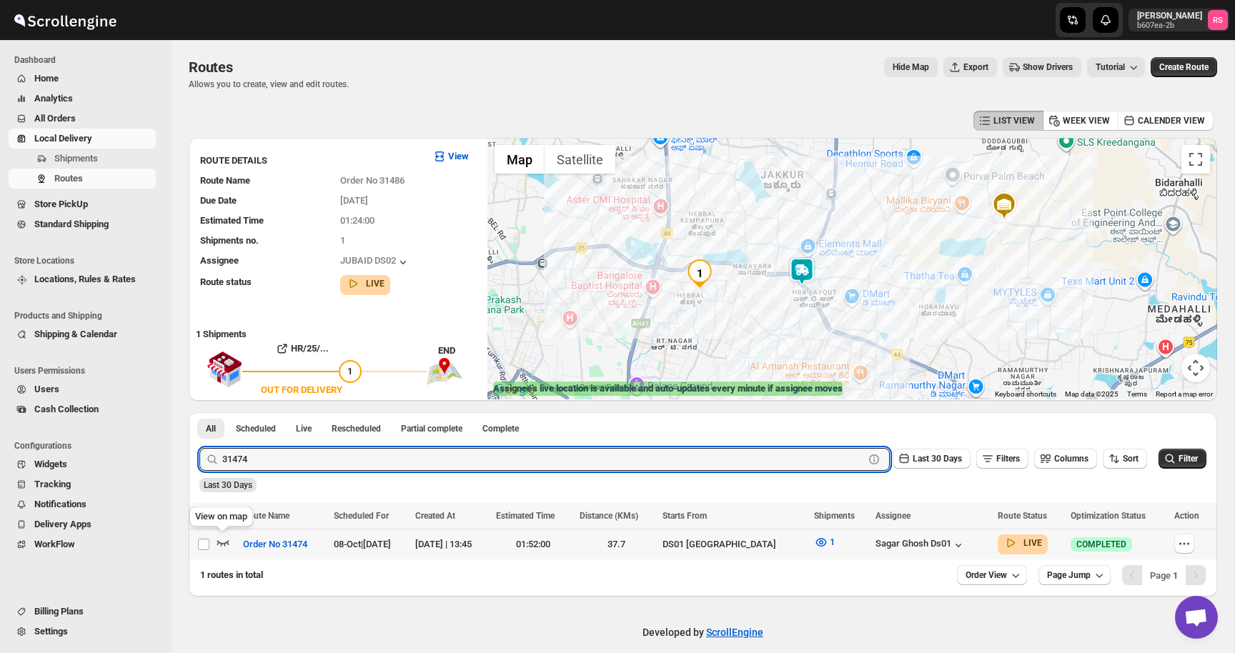
click at [226, 539] on icon "button" at bounding box center [223, 542] width 14 height 14
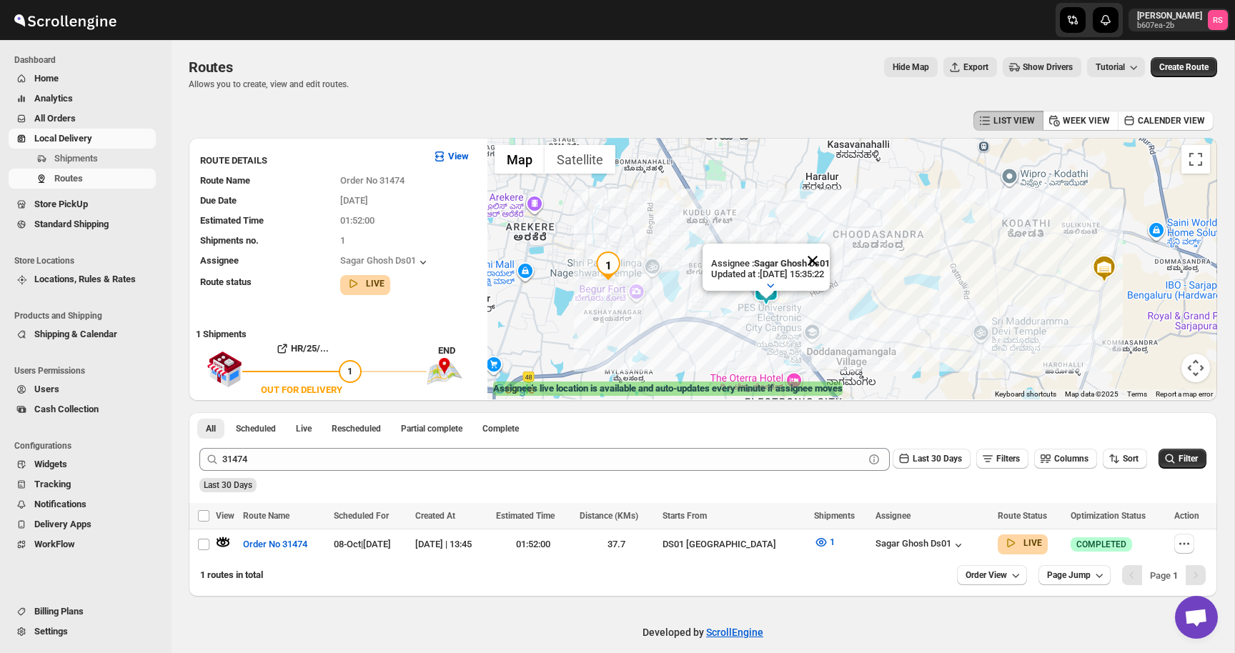
click at [827, 264] on button "Close" at bounding box center [813, 261] width 34 height 34
click at [816, 543] on icon "button" at bounding box center [821, 542] width 11 height 9
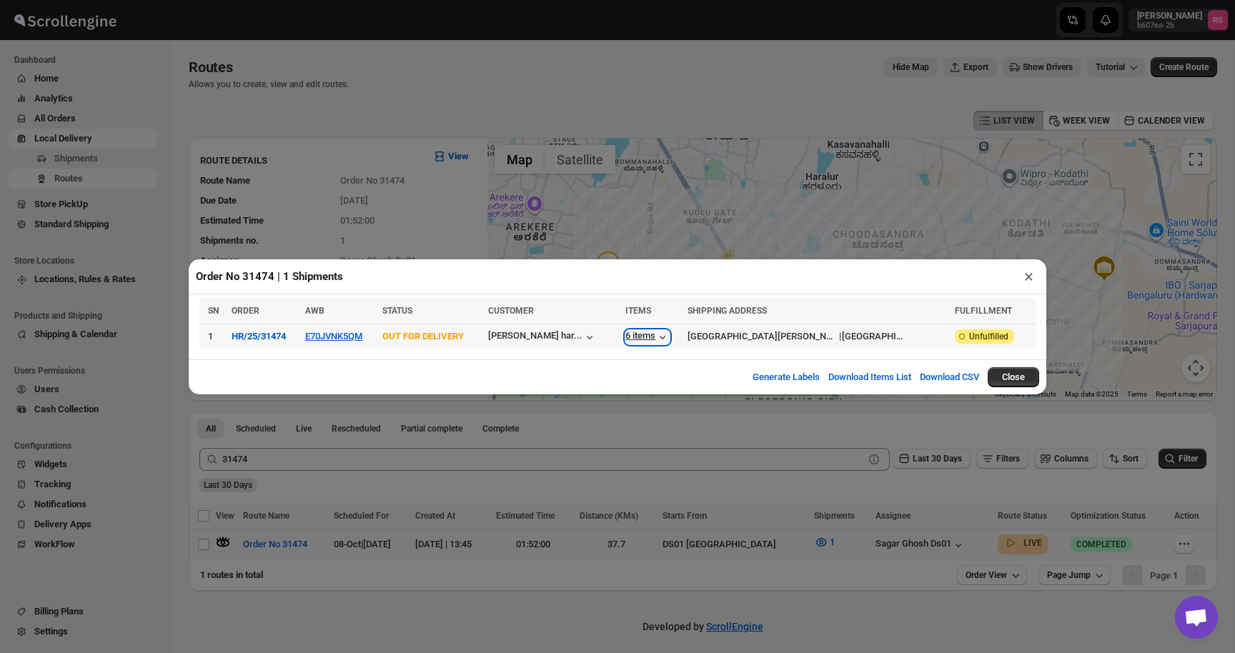
click at [644, 337] on div "6 items" at bounding box center [648, 337] width 44 height 14
click at [1021, 277] on button "×" at bounding box center [1029, 277] width 21 height 20
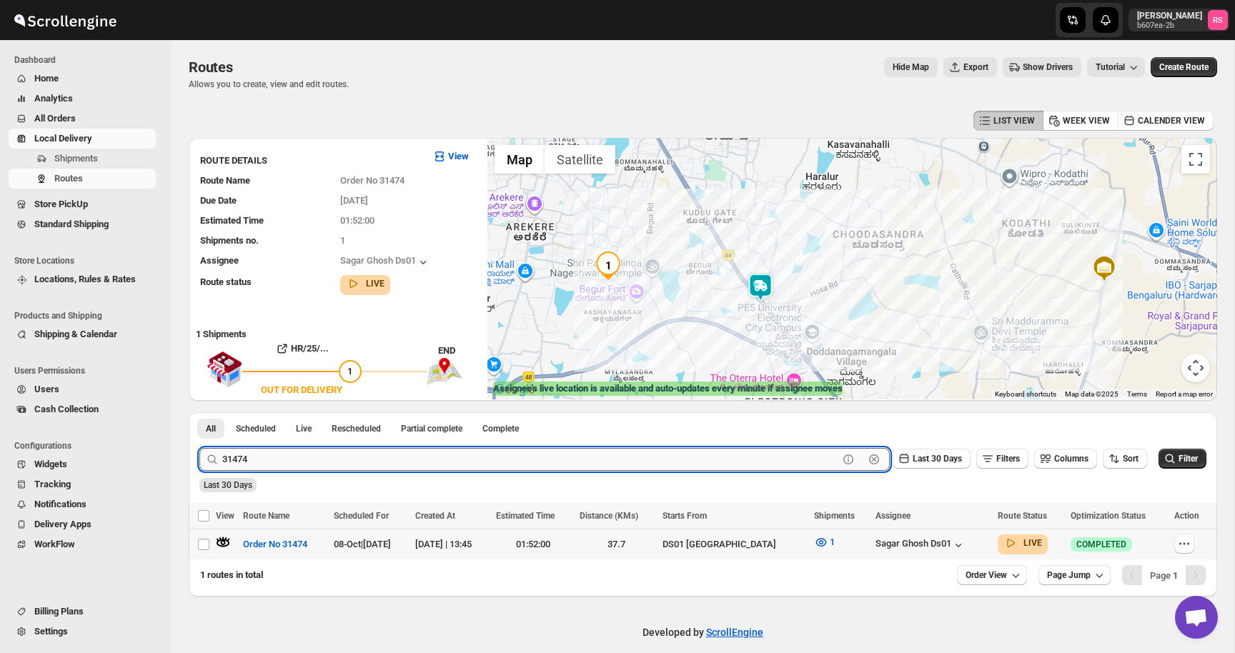
click at [390, 461] on input "31474" at bounding box center [530, 459] width 616 height 23
type input "31475"
click at [199, 413] on button "Submit" at bounding box center [219, 420] width 41 height 15
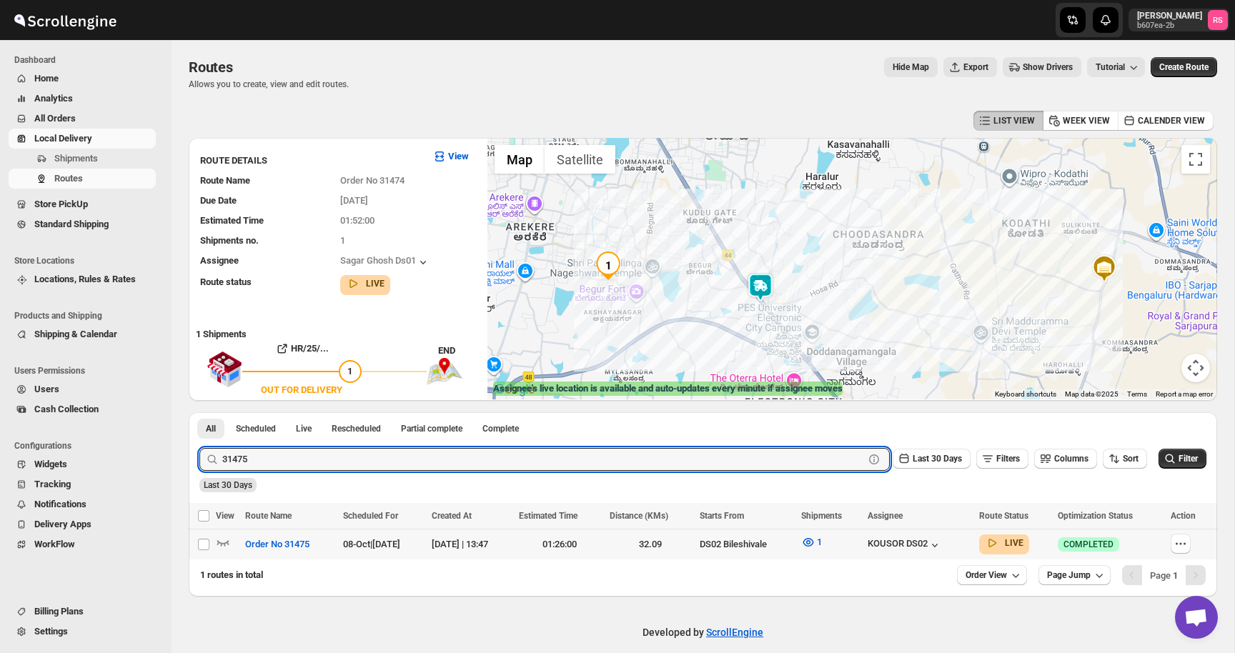
click at [214, 540] on td "Select route" at bounding box center [202, 545] width 27 height 31
checkbox input "true"
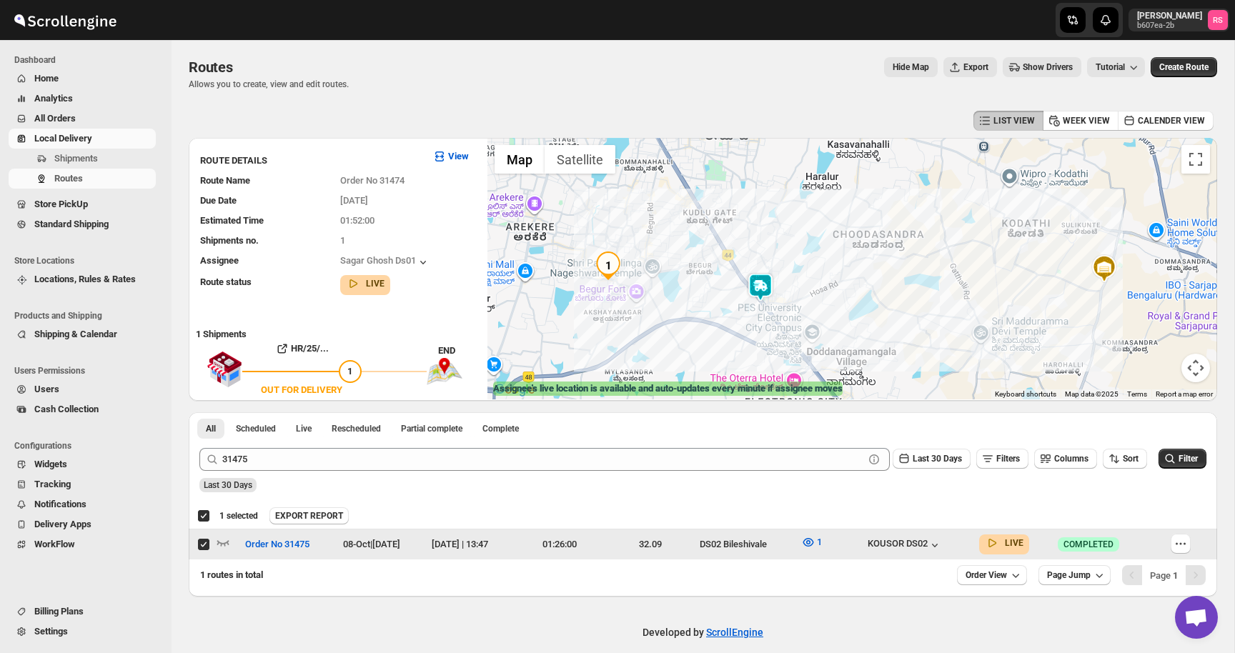
click at [201, 540] on input "Select route" at bounding box center [203, 544] width 11 height 11
checkbox input "false"
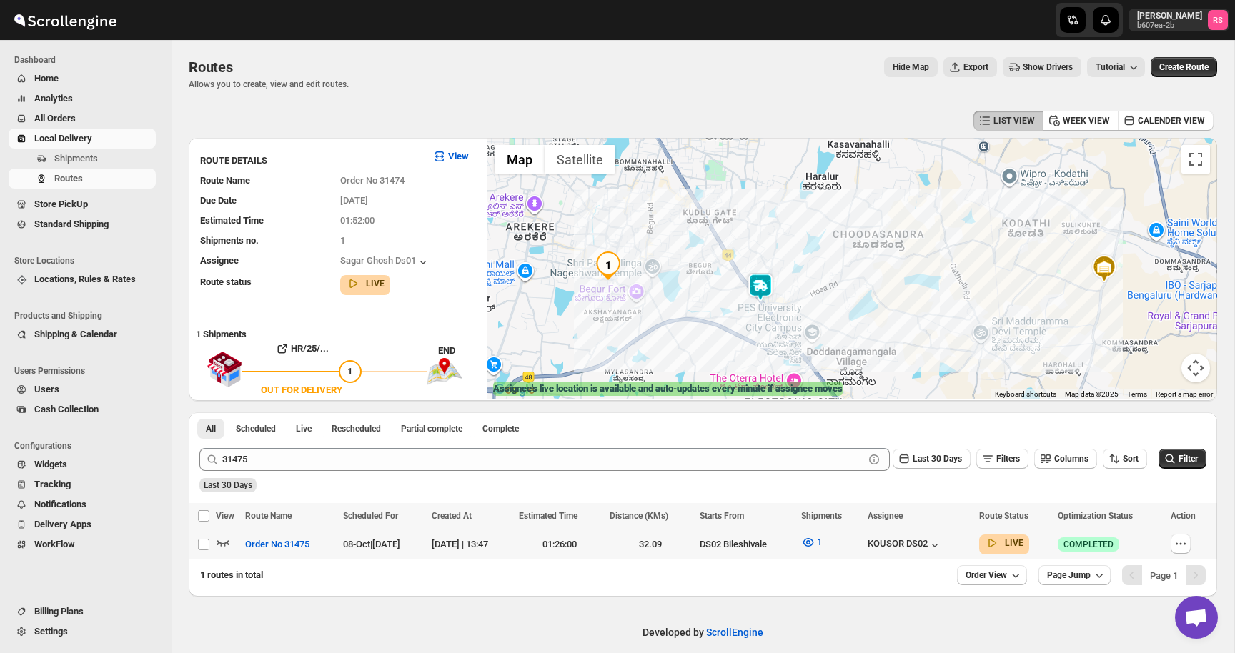
click at [220, 543] on icon "button" at bounding box center [223, 543] width 12 height 6
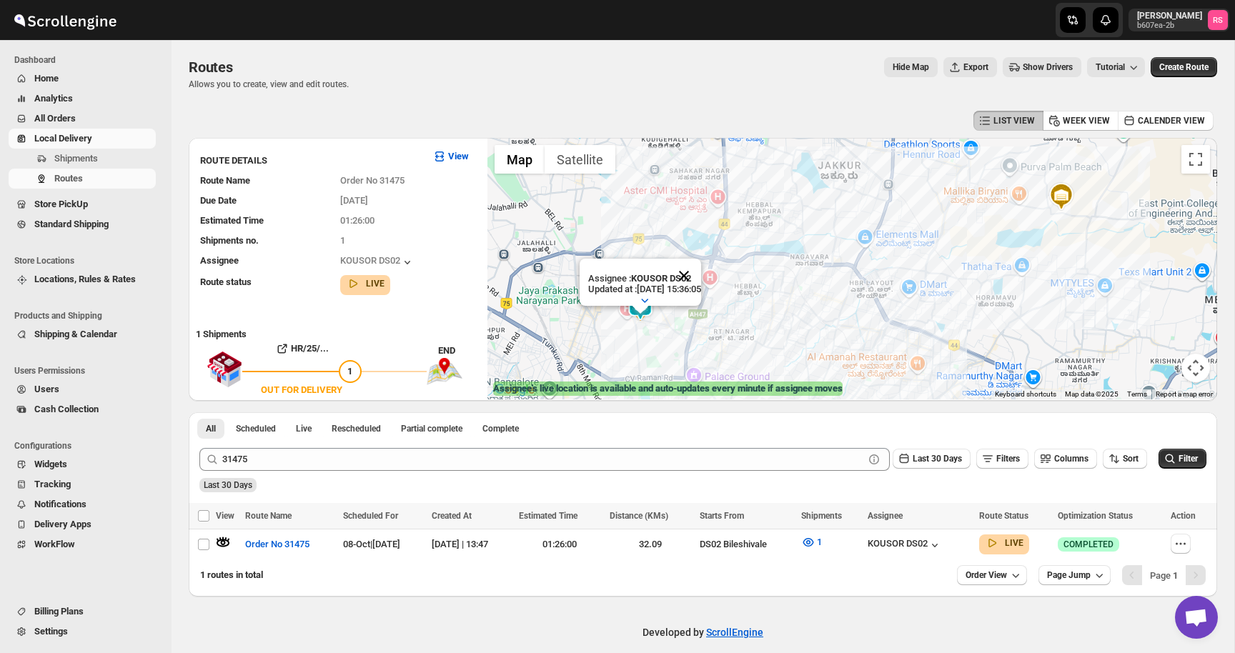
click at [701, 277] on button "Close" at bounding box center [684, 276] width 34 height 34
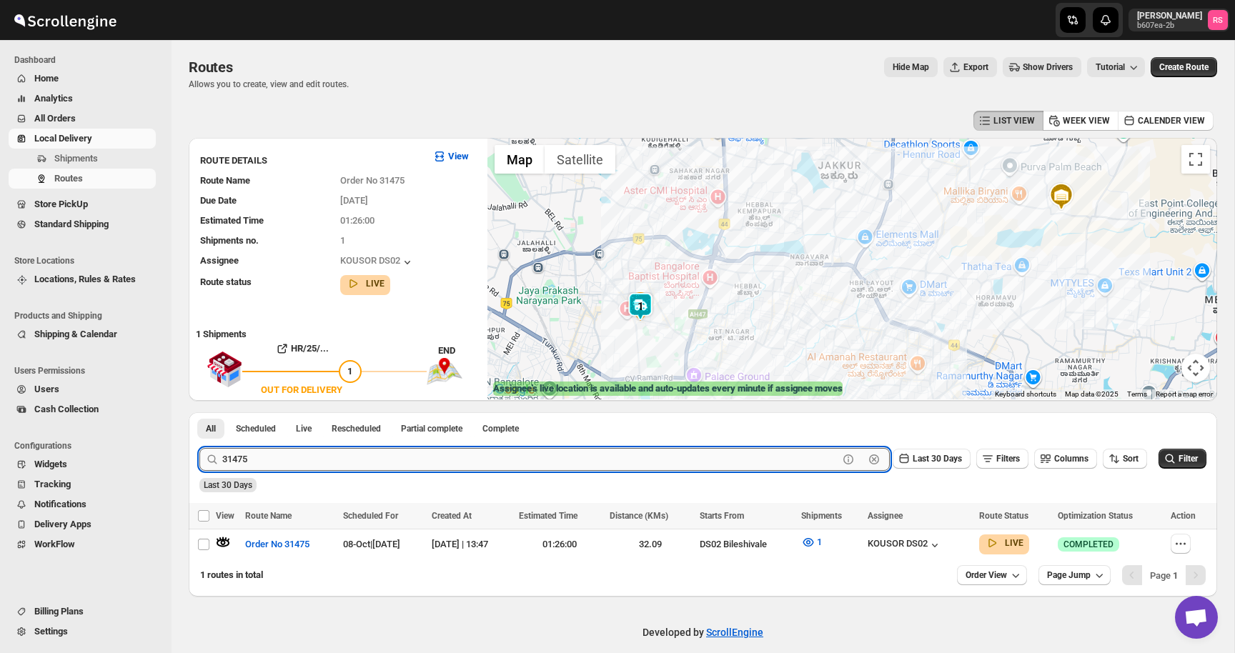
click at [264, 461] on input "31475" at bounding box center [530, 459] width 616 height 23
type input "31485"
click at [199, 413] on button "Submit" at bounding box center [219, 420] width 41 height 15
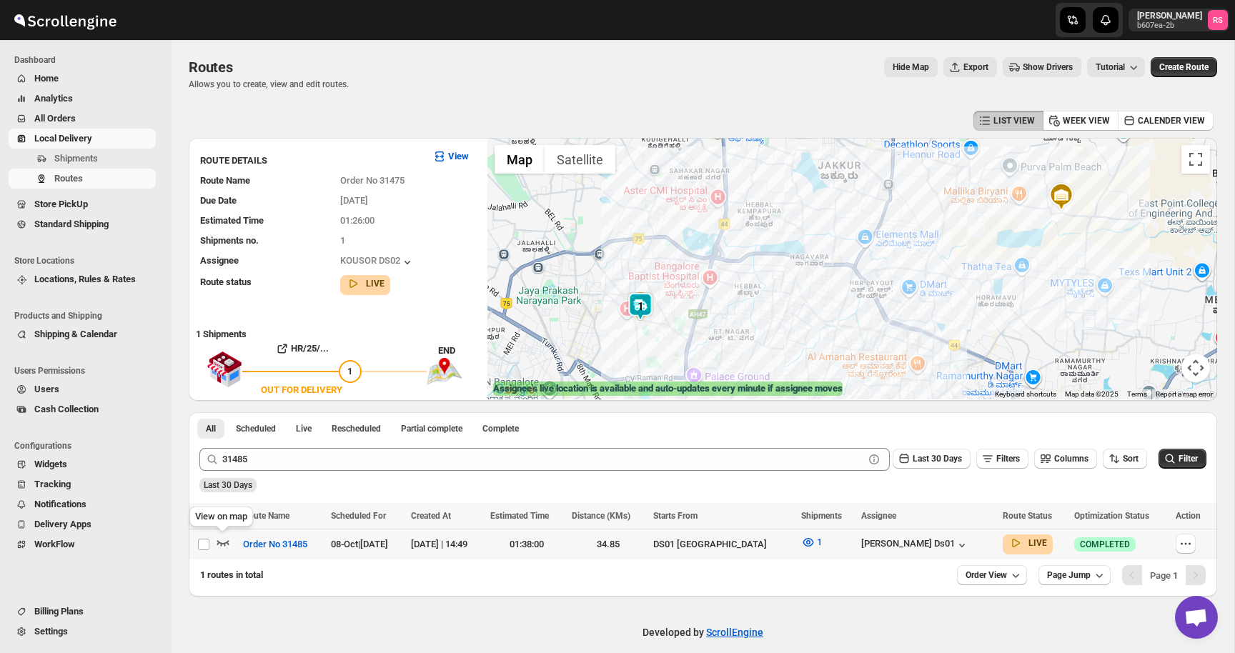
click at [221, 540] on icon "button" at bounding box center [223, 542] width 14 height 14
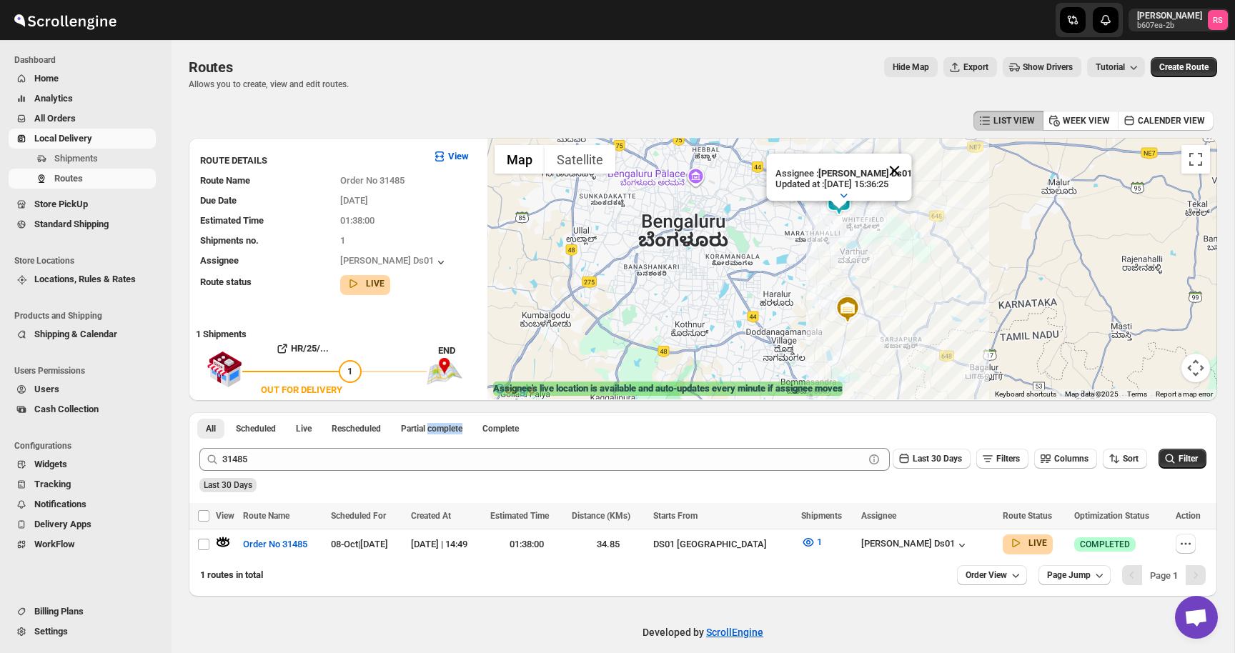
click at [898, 172] on button "Close" at bounding box center [894, 171] width 34 height 34
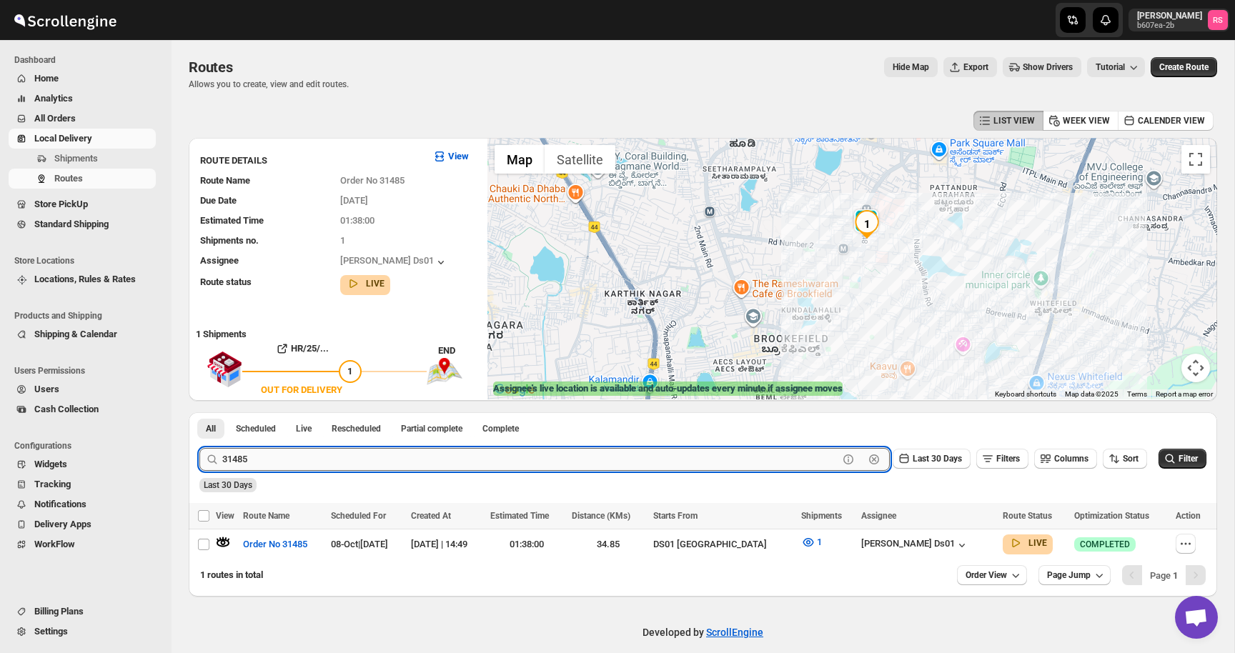
click at [306, 467] on input "31485" at bounding box center [530, 459] width 616 height 23
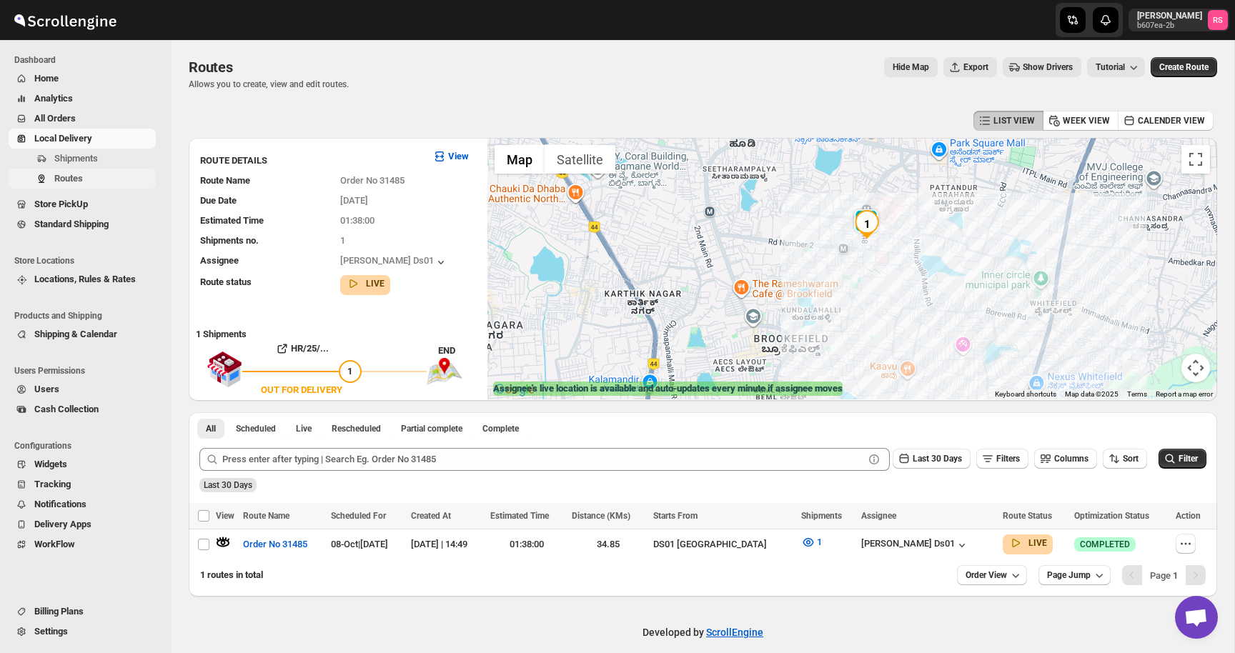
click at [84, 170] on button "Routes" at bounding box center [82, 179] width 147 height 20
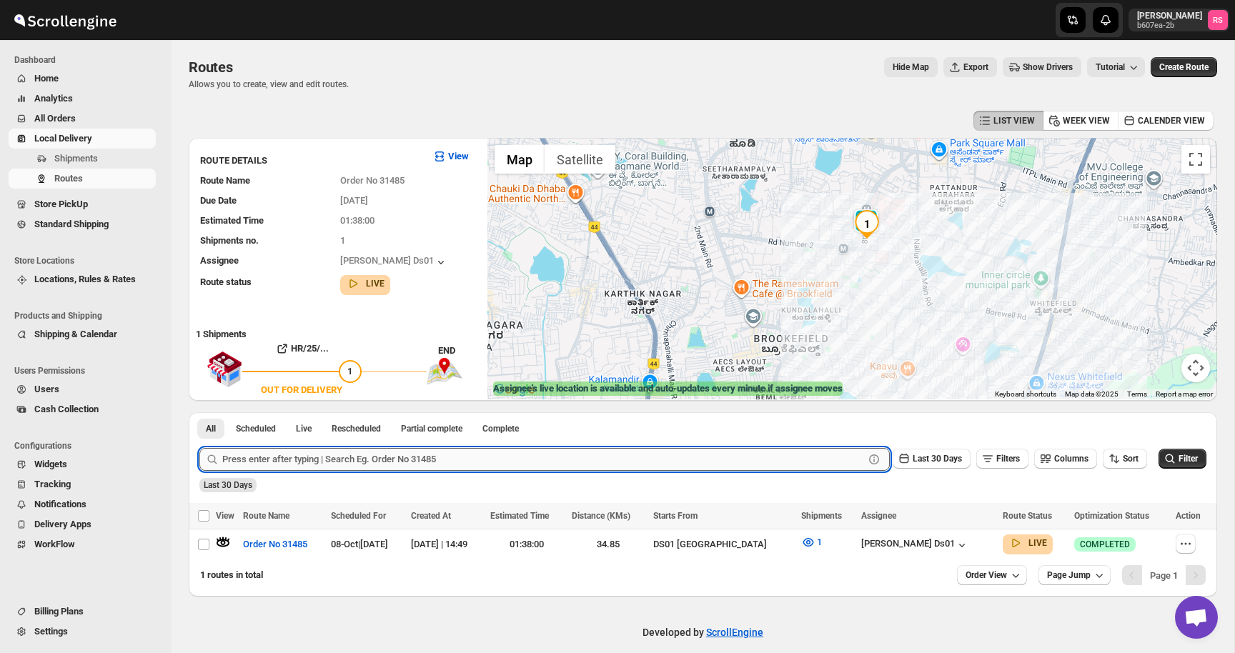
click at [319, 468] on input "text" at bounding box center [543, 459] width 642 height 23
click at [598, 495] on div "Submit Last 30 Days Filters Columns Sort Filter Last 30 Days" at bounding box center [703, 471] width 1029 height 66
click at [423, 464] on input "text" at bounding box center [543, 459] width 642 height 23
type input "31487"
click at [199, 413] on button "Submit" at bounding box center [219, 420] width 41 height 15
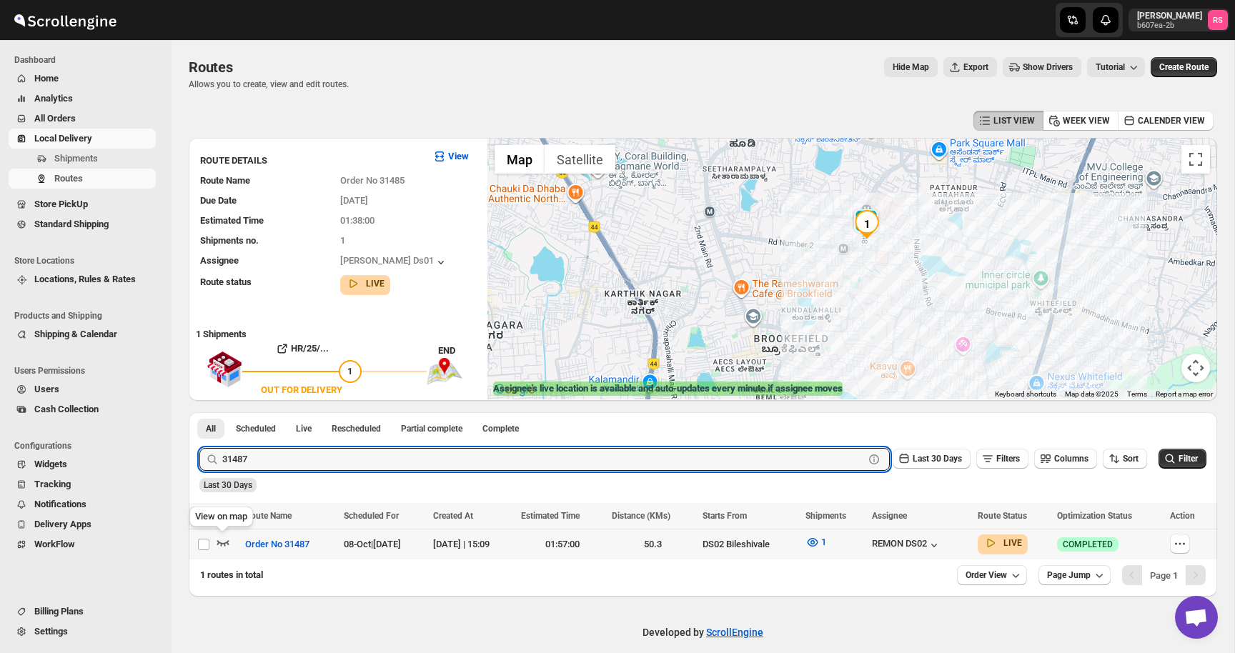
click at [222, 547] on icon "button" at bounding box center [223, 542] width 14 height 14
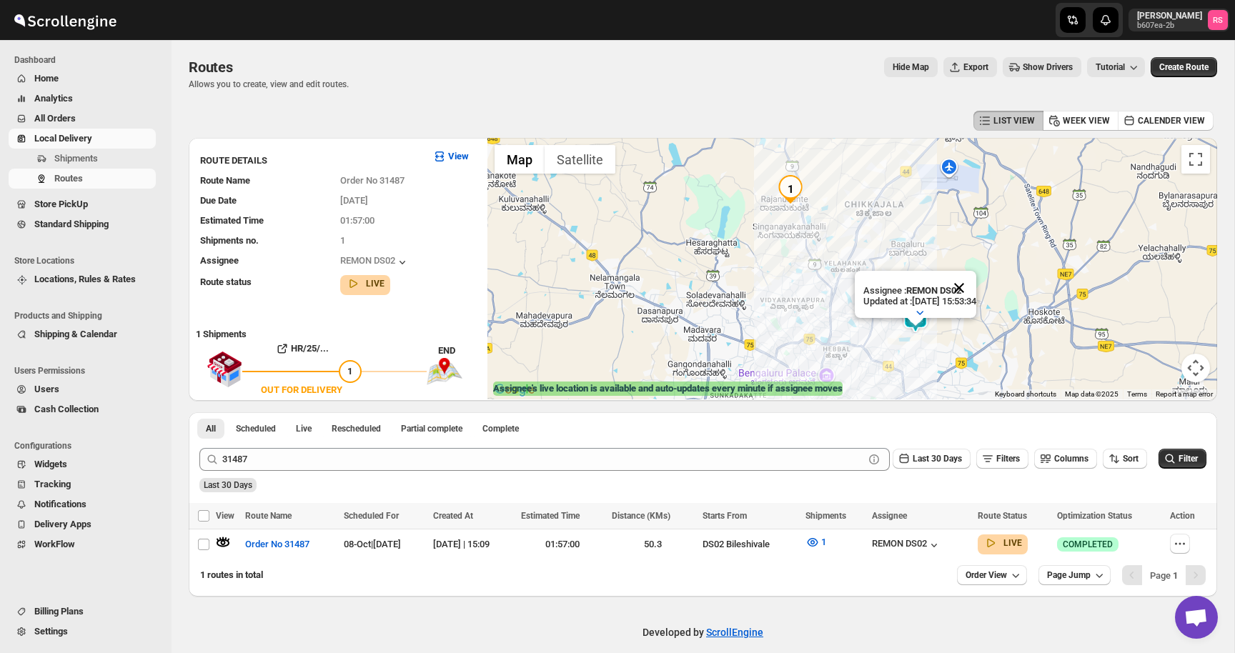
click at [975, 286] on button "Close" at bounding box center [959, 288] width 34 height 34
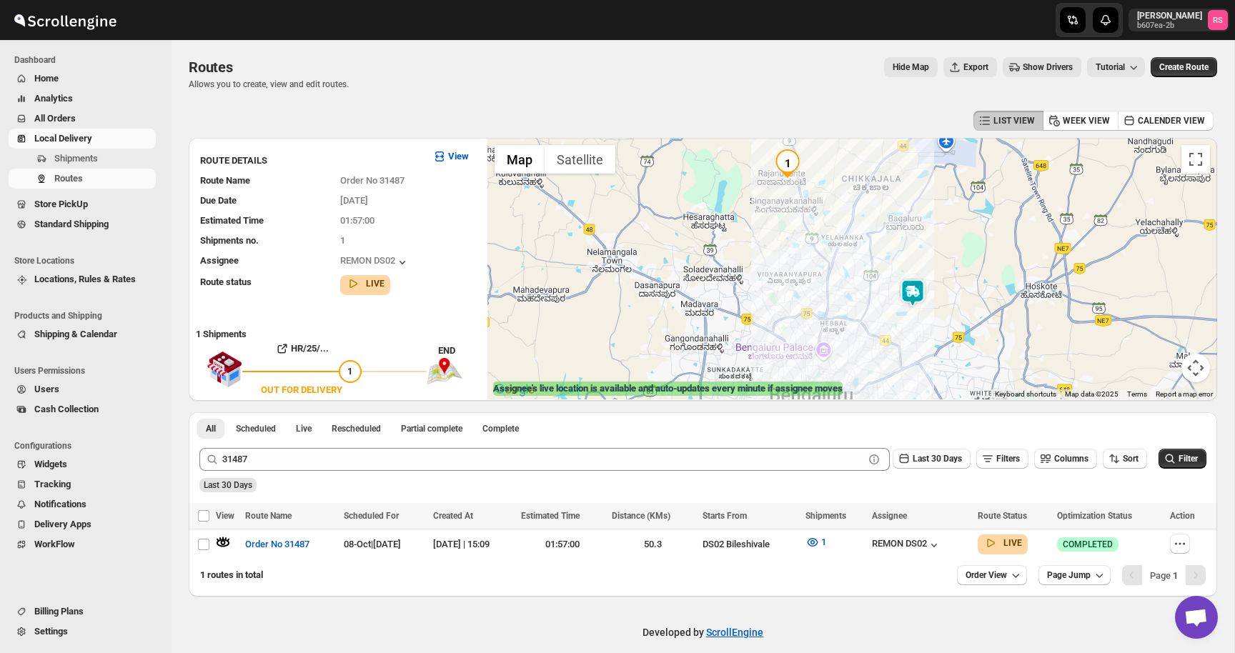
drag, startPoint x: 934, startPoint y: 285, endPoint x: 931, endPoint y: 258, distance: 27.3
click at [931, 258] on div at bounding box center [853, 269] width 730 height 262
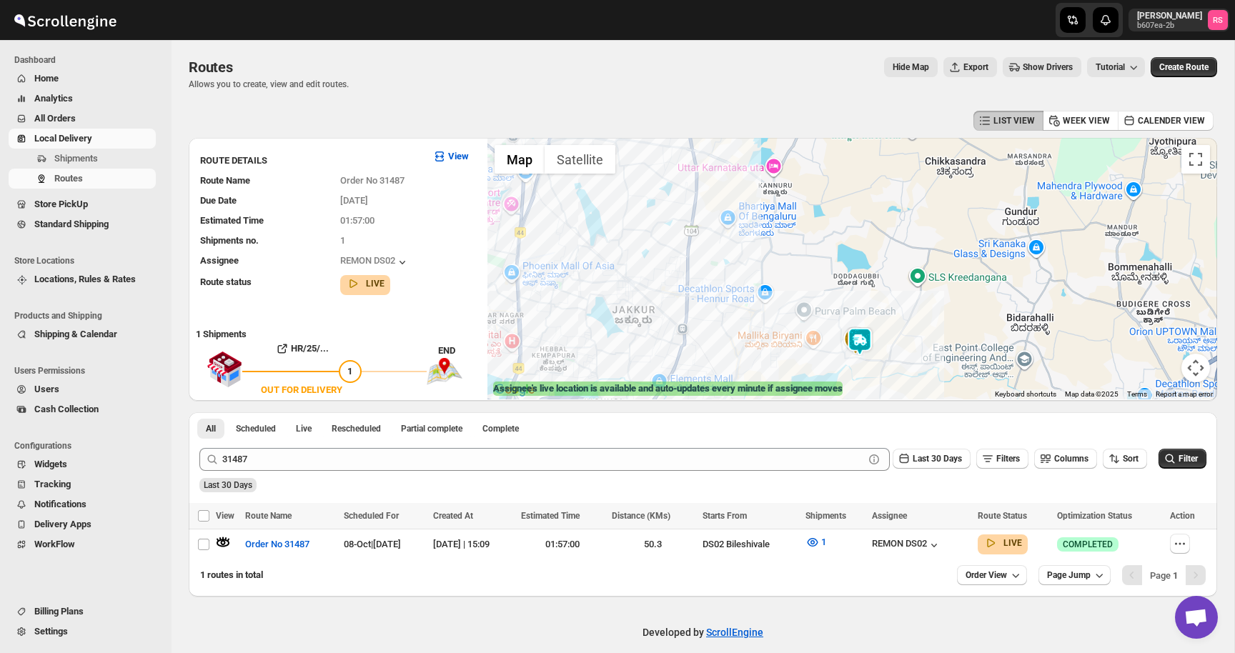
drag, startPoint x: 931, startPoint y: 258, endPoint x: 934, endPoint y: 78, distance: 180.2
click at [934, 77] on div "Routes. This page is ready Routes Allows you to create, view and edit routes. H…" at bounding box center [703, 318] width 1063 height 557
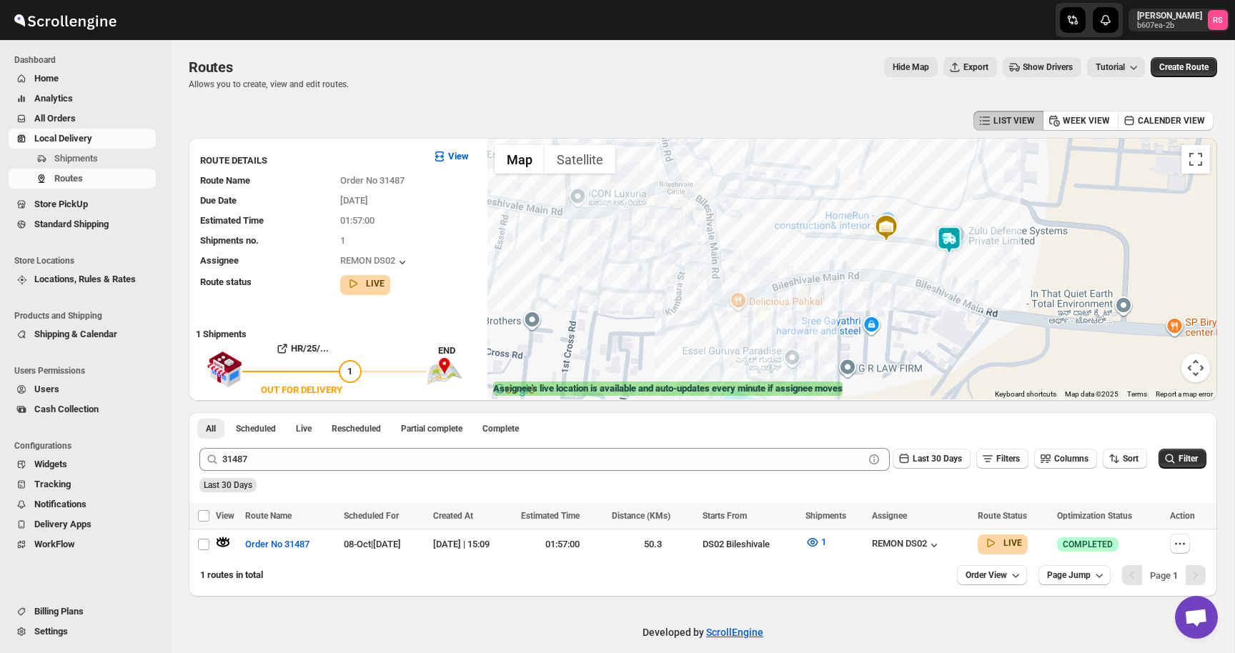
drag, startPoint x: 932, startPoint y: 335, endPoint x: 922, endPoint y: 187, distance: 148.3
click at [922, 187] on div at bounding box center [853, 269] width 730 height 262
click at [953, 237] on img at bounding box center [948, 240] width 29 height 29
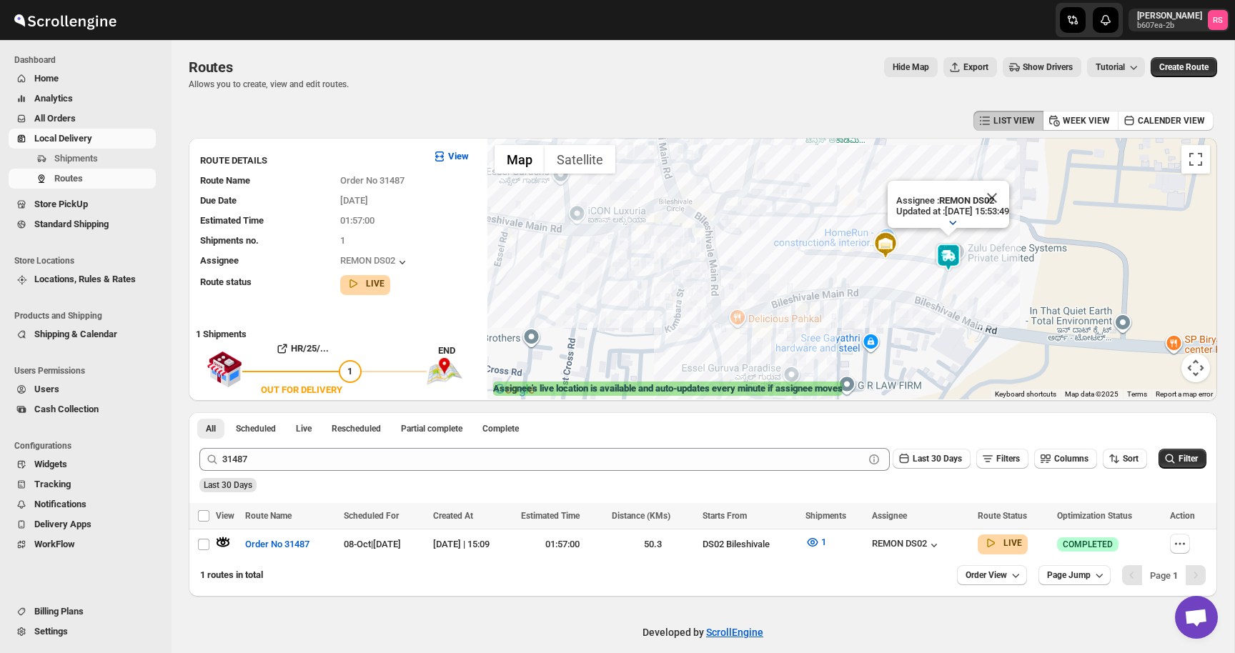
click at [951, 222] on icon "button" at bounding box center [953, 222] width 14 height 14
drag, startPoint x: 982, startPoint y: 166, endPoint x: 997, endPoint y: 165, distance: 15.0
click at [997, 165] on table "Duty mode Enabled Battery percentage 7% Battery optimization Enabled Device typ…" at bounding box center [953, 191] width 120 height 97
click at [997, 165] on td "7%" at bounding box center [995, 164] width 34 height 12
drag, startPoint x: 997, startPoint y: 165, endPoint x: 980, endPoint y: 165, distance: 16.4
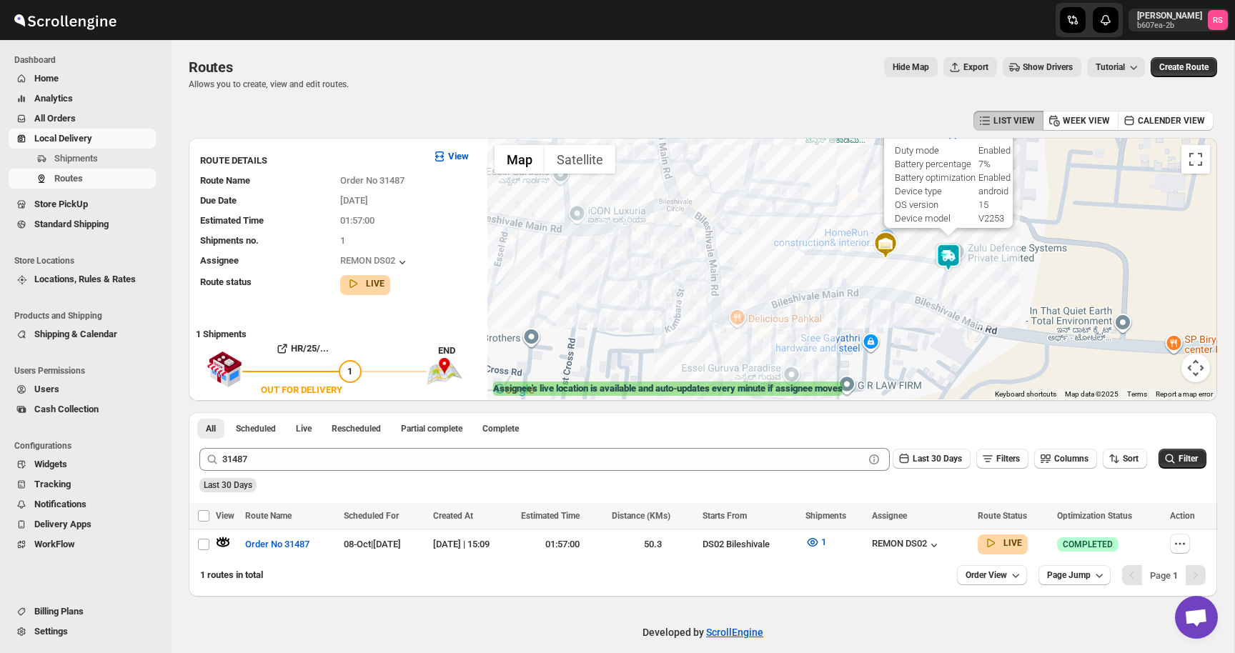
click at [980, 165] on tr "Battery percentage 7%" at bounding box center [952, 164] width 117 height 12
click at [977, 165] on td "Battery percentage" at bounding box center [935, 164] width 82 height 12
drag, startPoint x: 980, startPoint y: 165, endPoint x: 1002, endPoint y: 165, distance: 21.4
click at [1002, 165] on tr "Battery percentage 7%" at bounding box center [952, 164] width 117 height 12
click at [1002, 165] on td "7%" at bounding box center [995, 164] width 34 height 12
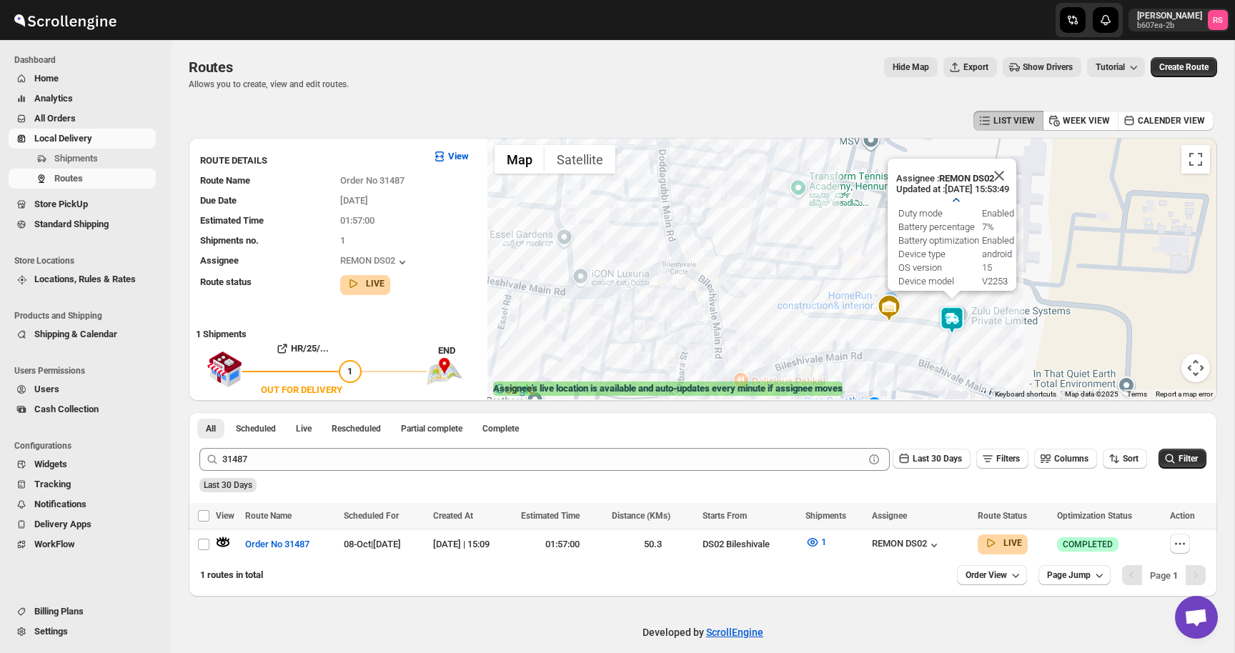
drag, startPoint x: 962, startPoint y: 232, endPoint x: 966, endPoint y: 297, distance: 65.2
click at [966, 297] on div "Assignee : REMON DS02 Updated at : [DATE] 15:53:49 Duty mode Enabled Battery pe…" at bounding box center [853, 269] width 730 height 262
click at [1013, 171] on button "Close" at bounding box center [999, 176] width 34 height 34
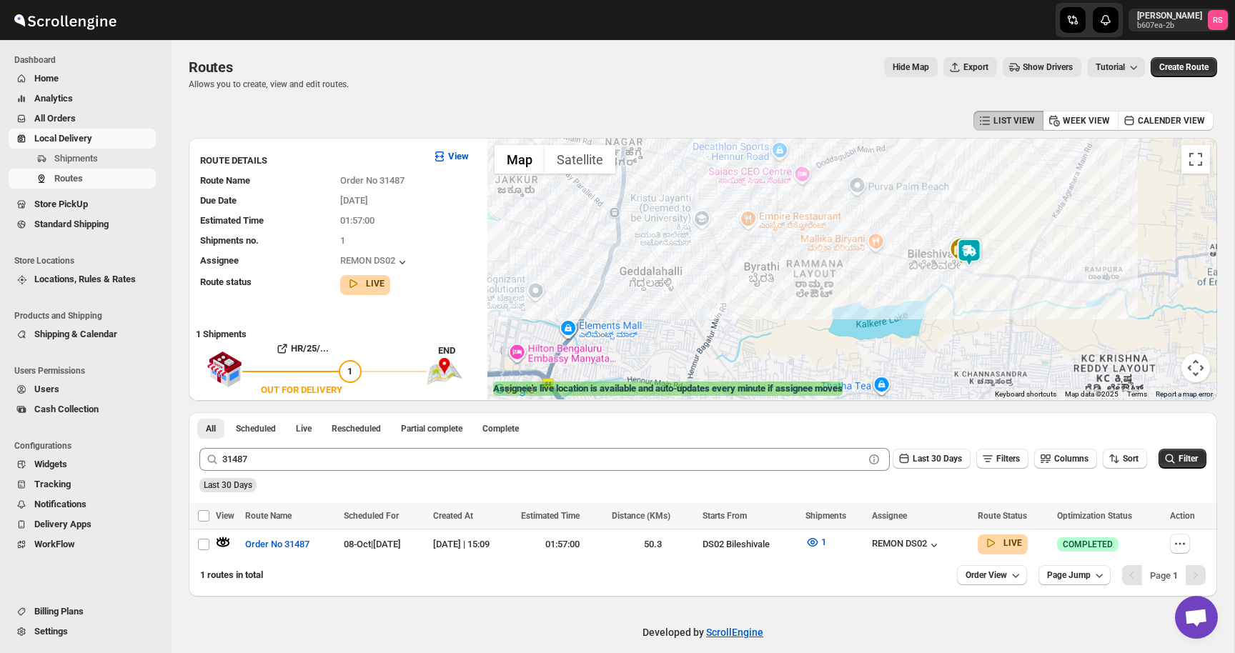
drag, startPoint x: 939, startPoint y: 195, endPoint x: 941, endPoint y: 346, distance: 150.9
click at [941, 346] on div at bounding box center [853, 269] width 730 height 262
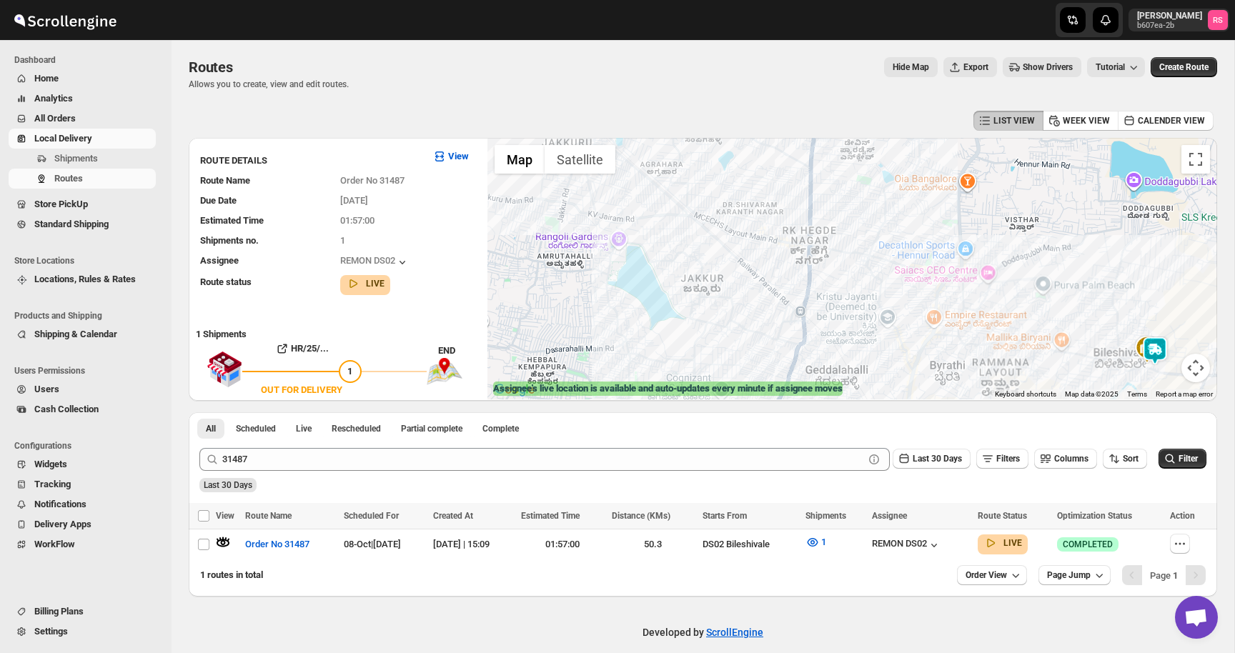
drag, startPoint x: 876, startPoint y: 357, endPoint x: 1061, endPoint y: 339, distance: 186.1
click at [1061, 339] on div at bounding box center [853, 269] width 730 height 262
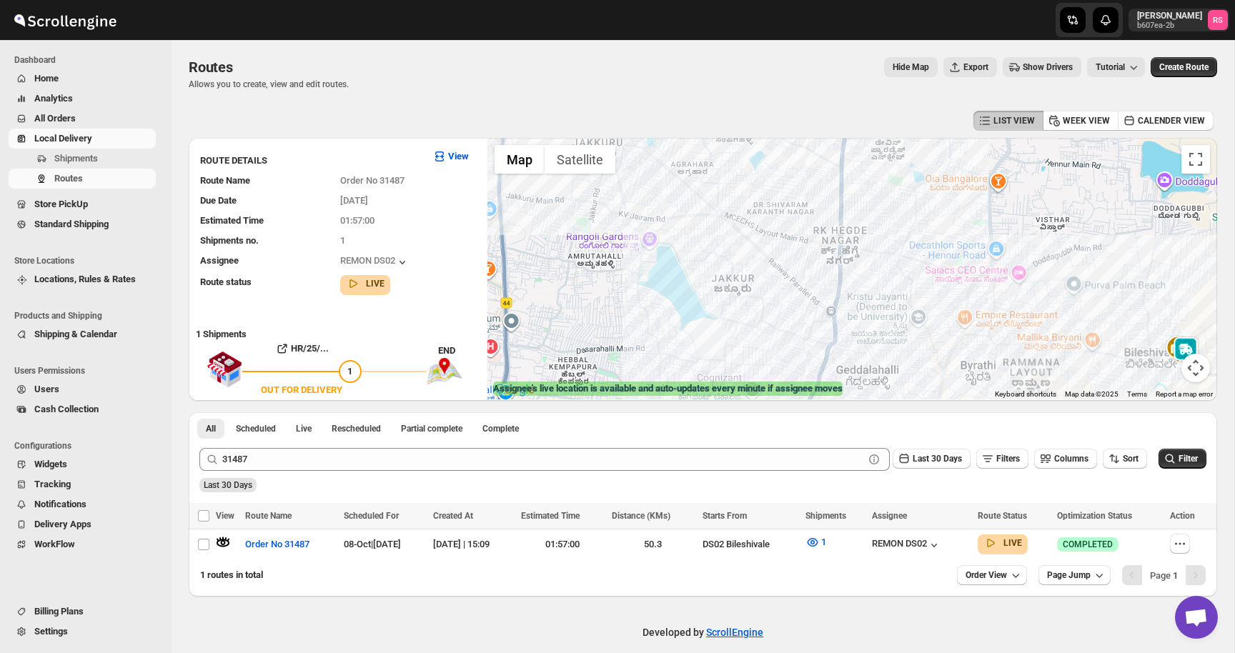
drag, startPoint x: 730, startPoint y: 227, endPoint x: 826, endPoint y: 227, distance: 95.8
click at [826, 227] on div at bounding box center [853, 269] width 730 height 262
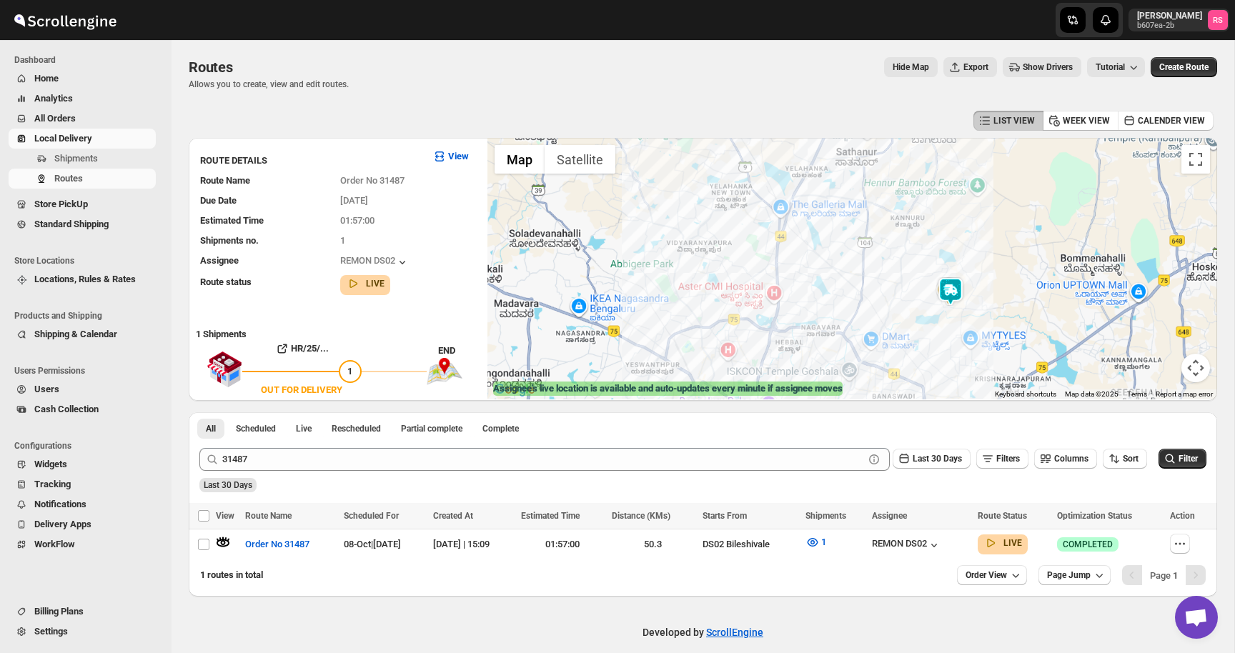
drag, startPoint x: 848, startPoint y: 199, endPoint x: 848, endPoint y: 279, distance: 79.4
click at [848, 279] on div at bounding box center [853, 269] width 730 height 262
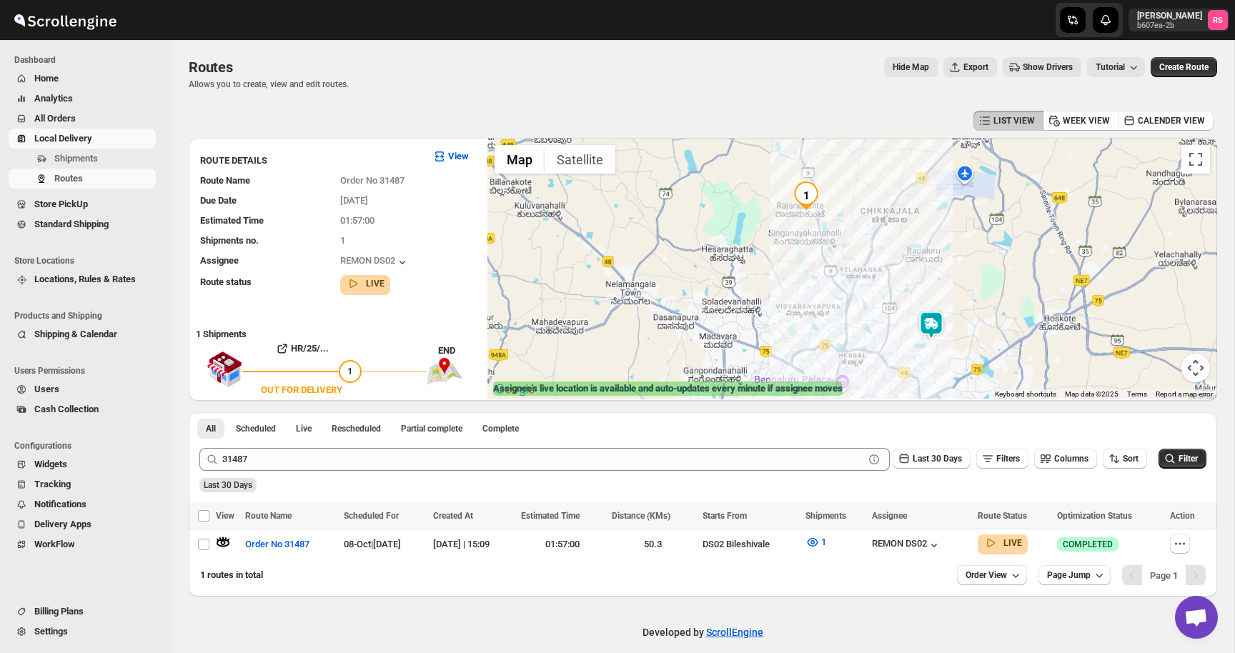
drag, startPoint x: 848, startPoint y: 279, endPoint x: 881, endPoint y: 322, distance: 54.6
click at [881, 322] on div at bounding box center [853, 269] width 730 height 262
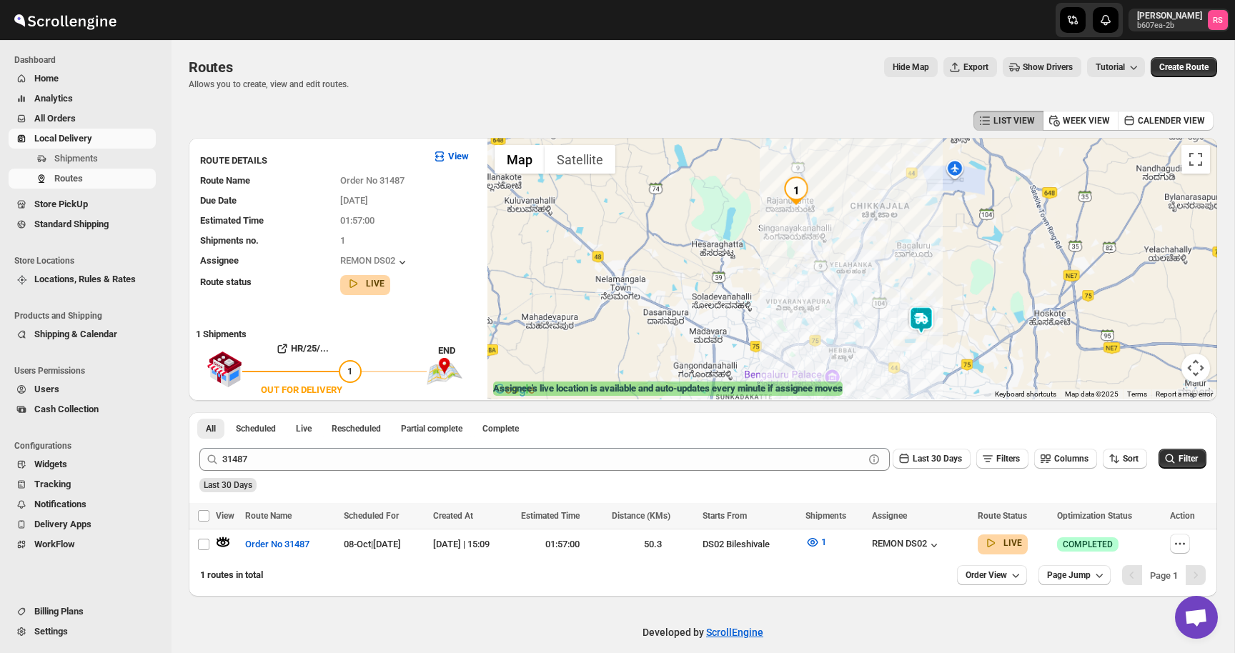
drag, startPoint x: 869, startPoint y: 287, endPoint x: 858, endPoint y: 282, distance: 12.5
click at [858, 282] on div at bounding box center [853, 269] width 730 height 262
click at [942, 540] on icon "button" at bounding box center [934, 545] width 14 height 14
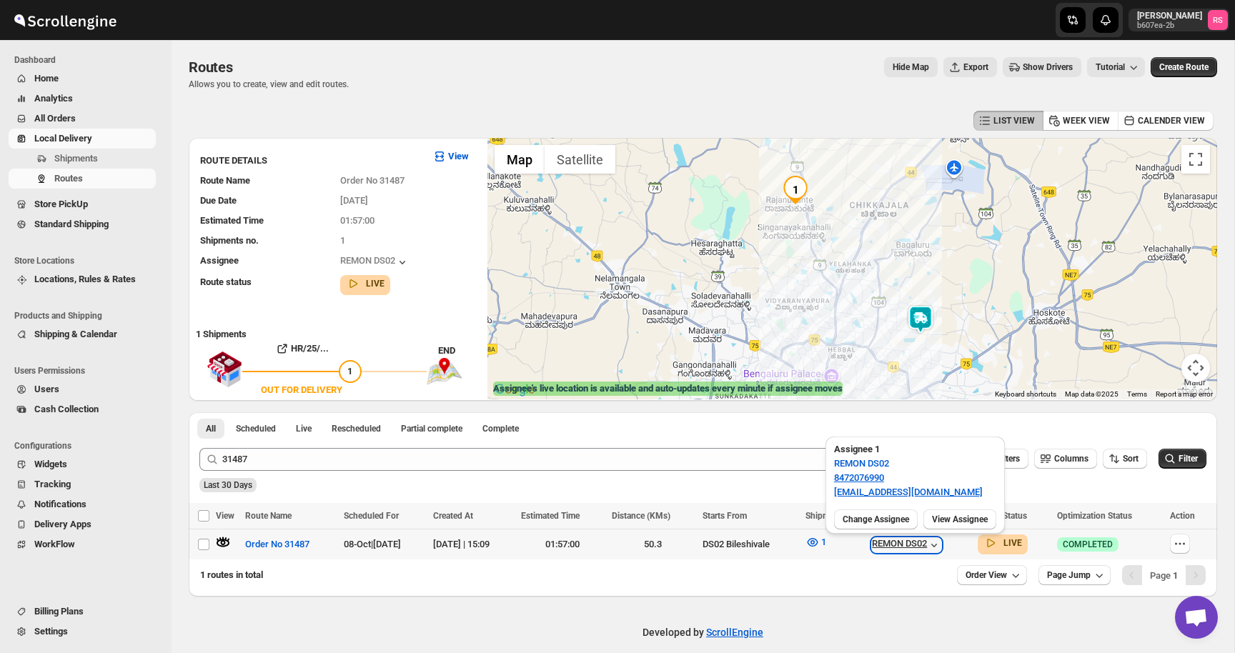
click at [942, 541] on icon "button" at bounding box center [934, 545] width 14 height 14
click at [942, 542] on icon "button" at bounding box center [934, 545] width 14 height 14
click at [942, 543] on icon "button" at bounding box center [934, 545] width 14 height 14
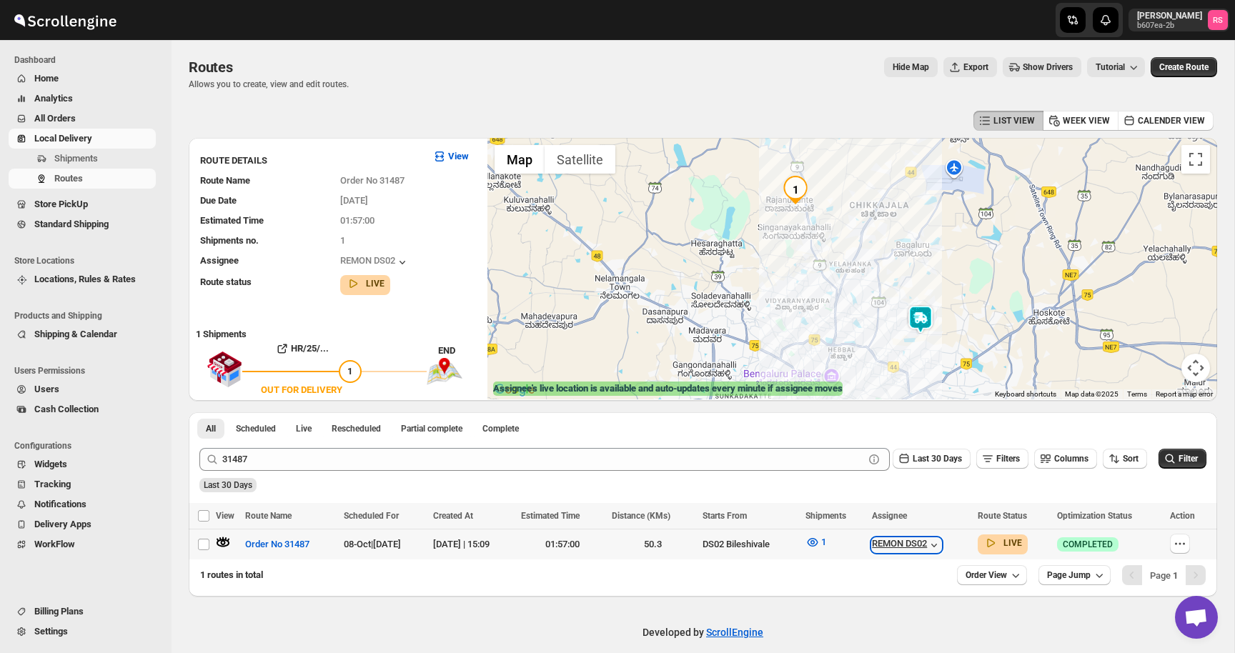
click at [942, 543] on icon "button" at bounding box center [934, 545] width 14 height 14
click at [942, 542] on icon "button" at bounding box center [934, 545] width 14 height 14
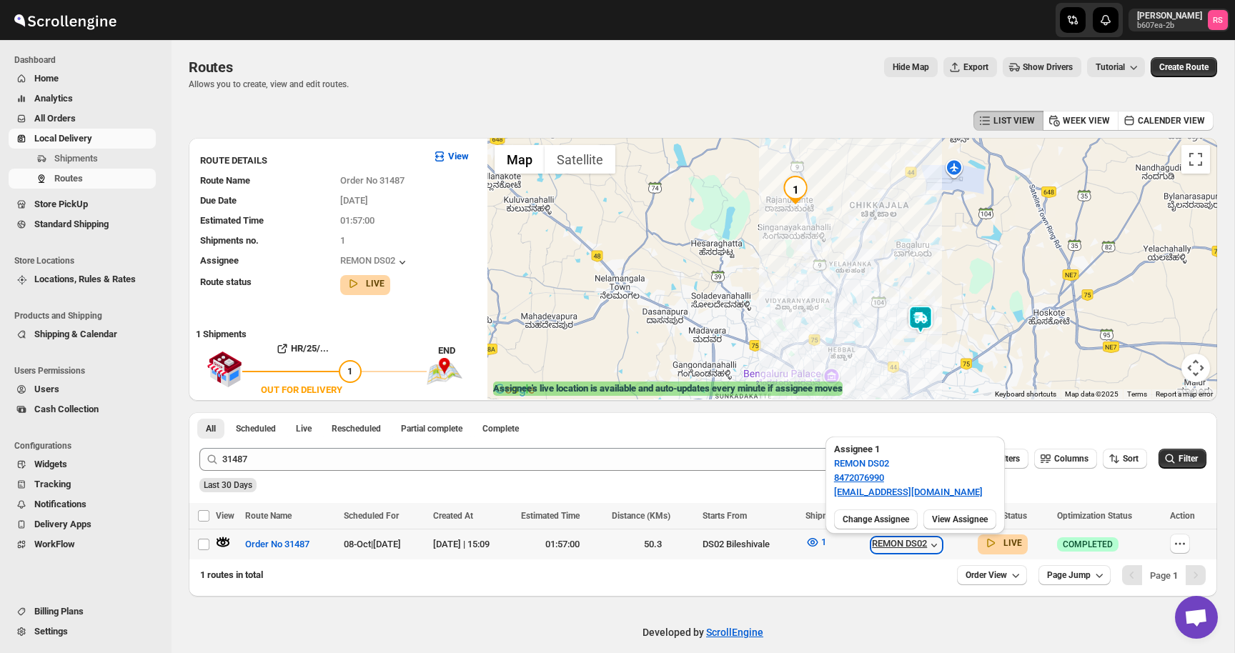
click at [942, 542] on icon "button" at bounding box center [934, 545] width 14 height 14
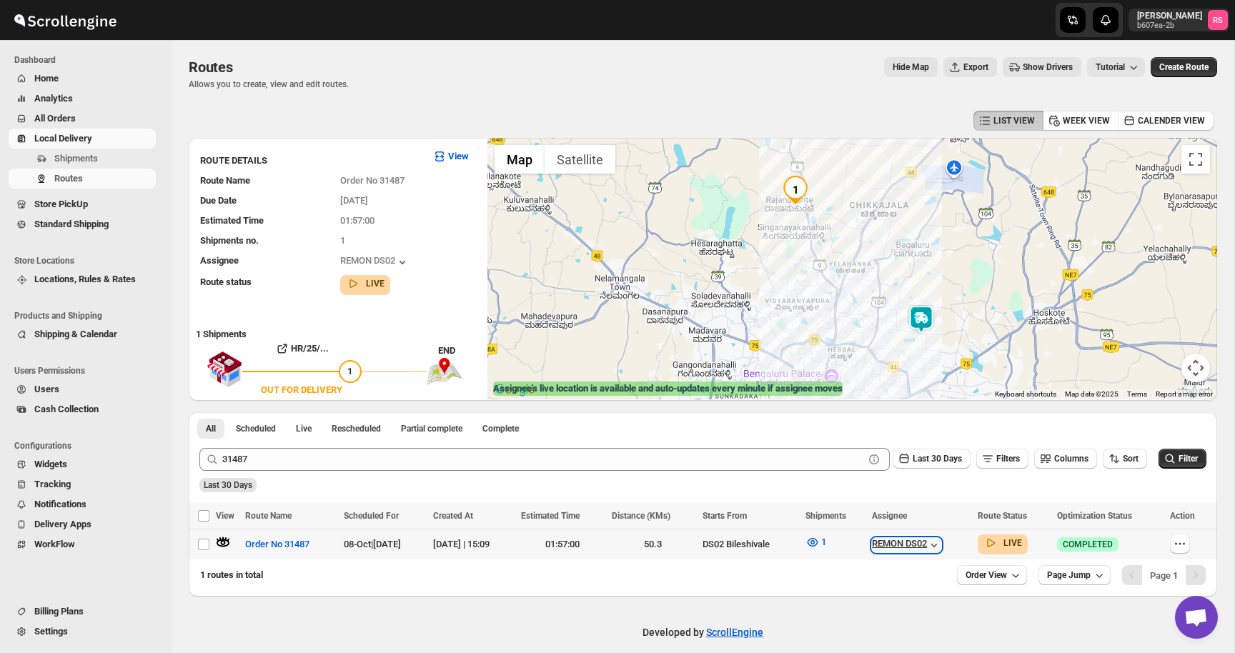
click at [942, 542] on icon "button" at bounding box center [934, 545] width 14 height 14
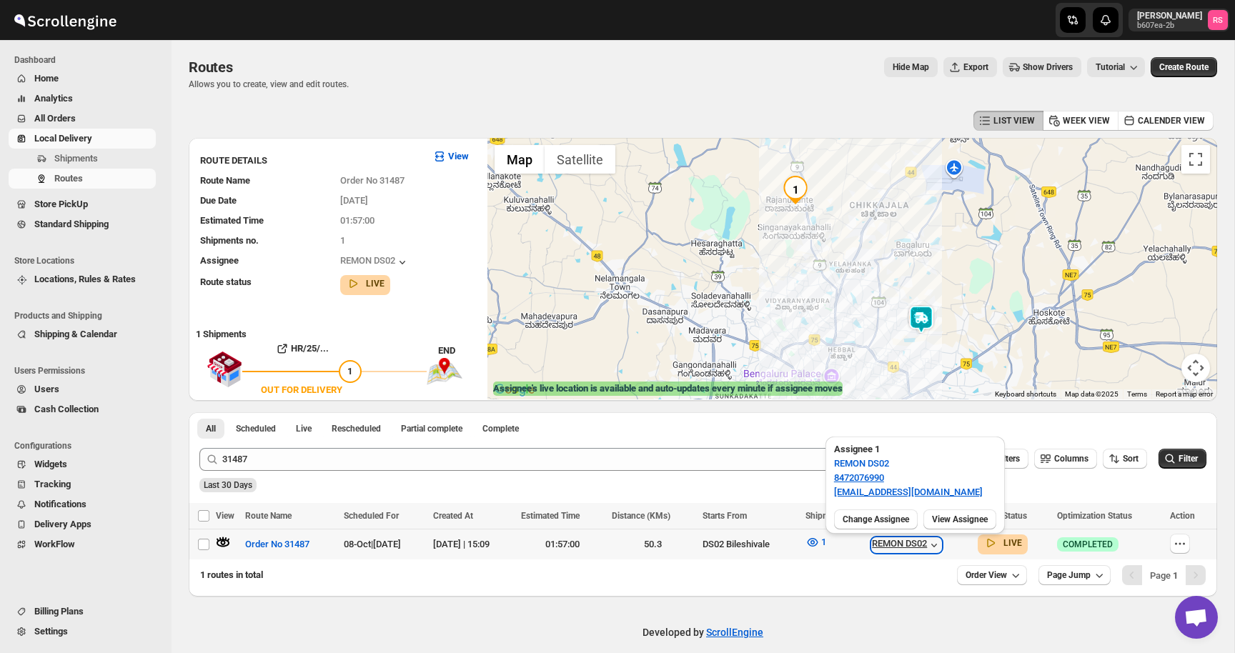
click at [942, 542] on icon "button" at bounding box center [934, 545] width 14 height 14
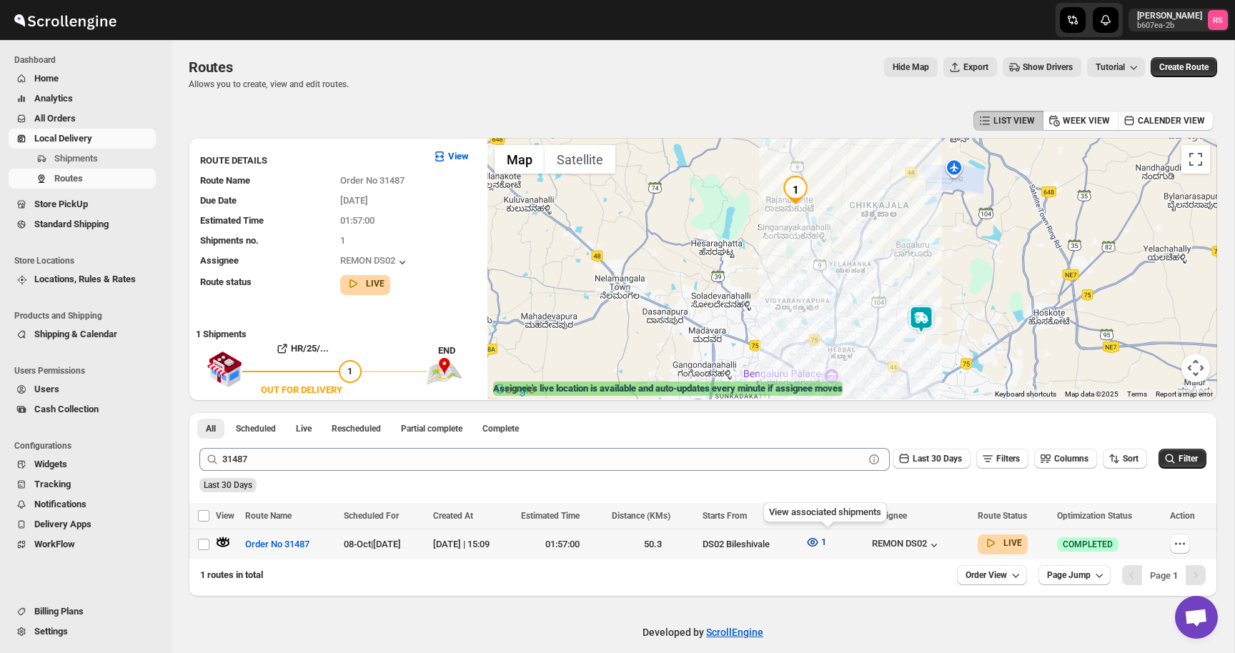
click at [835, 539] on button "1" at bounding box center [816, 542] width 38 height 23
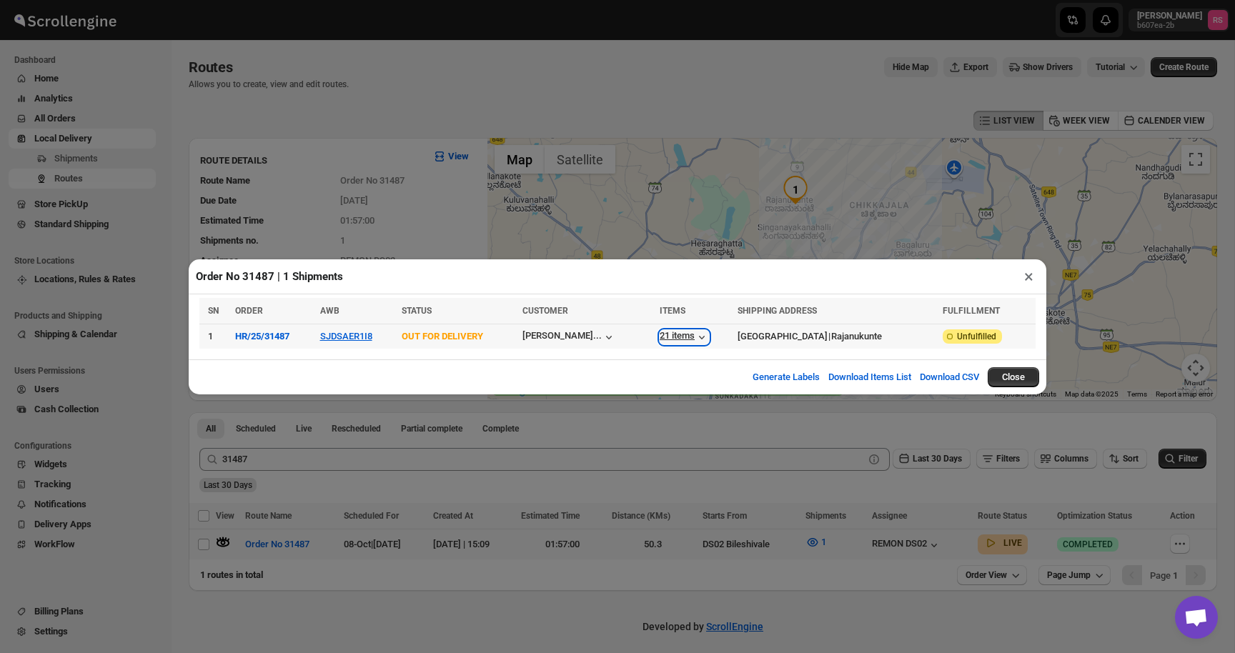
click at [660, 333] on div "21 items" at bounding box center [684, 337] width 49 height 14
click at [1029, 273] on button "×" at bounding box center [1029, 277] width 21 height 20
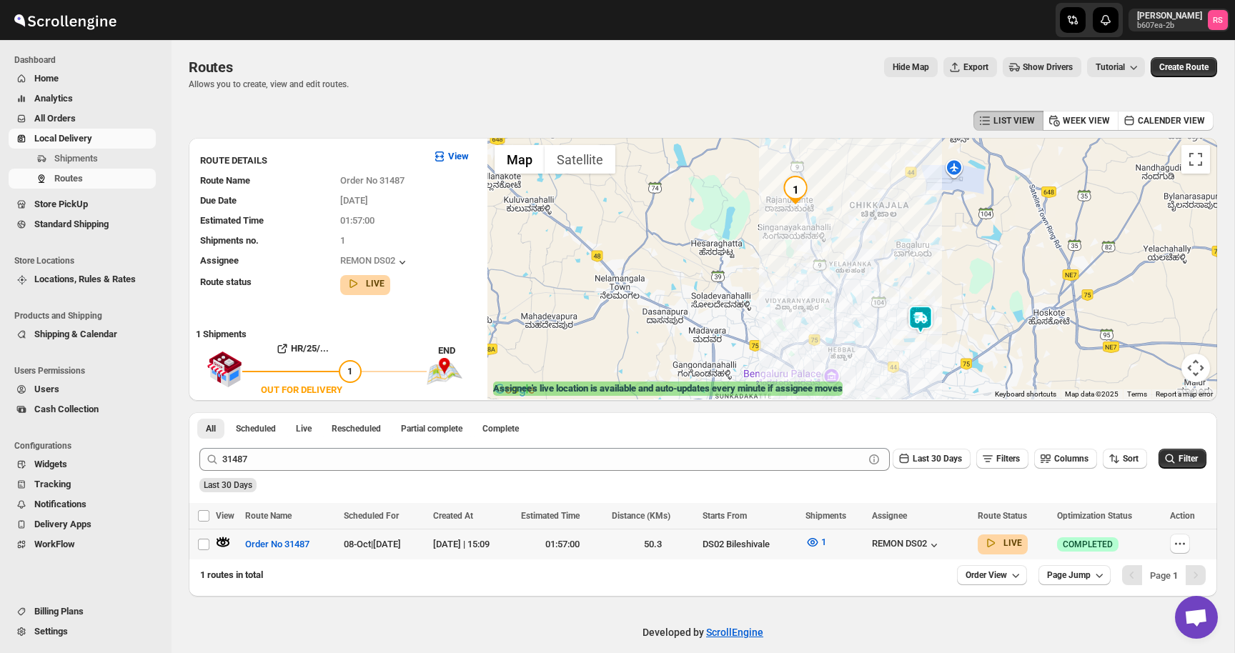
click at [924, 320] on img at bounding box center [921, 319] width 29 height 29
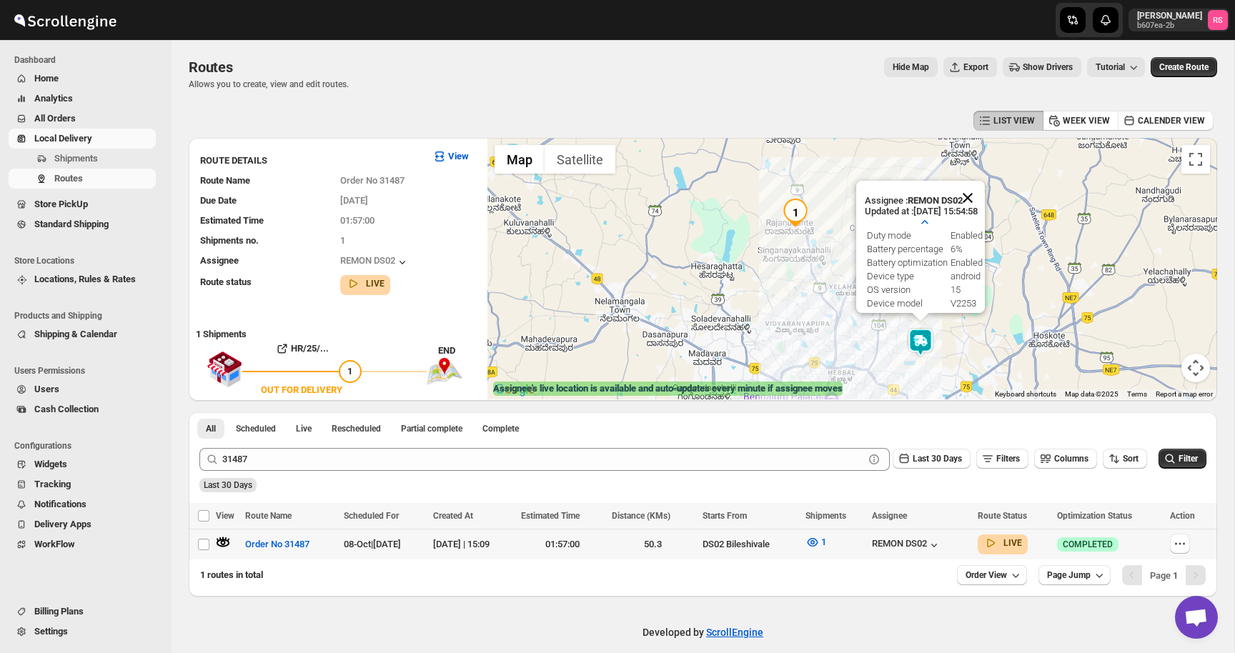
click at [985, 195] on button "Close" at bounding box center [968, 198] width 34 height 34
